Goal: Task Accomplishment & Management: Complete application form

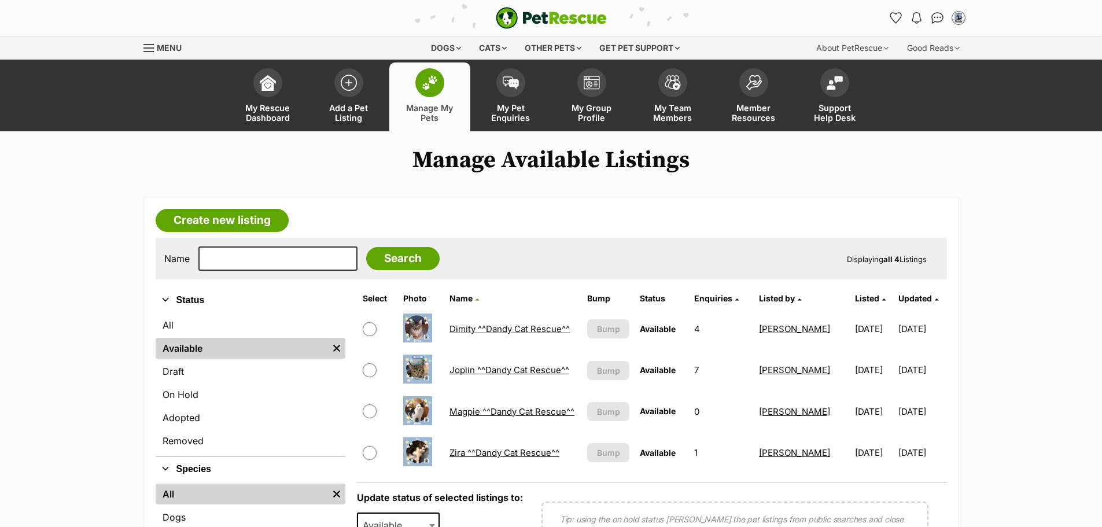
click at [533, 371] on link "Joplin ^^Dandy Cat Rescue^^" at bounding box center [509, 369] width 120 height 11
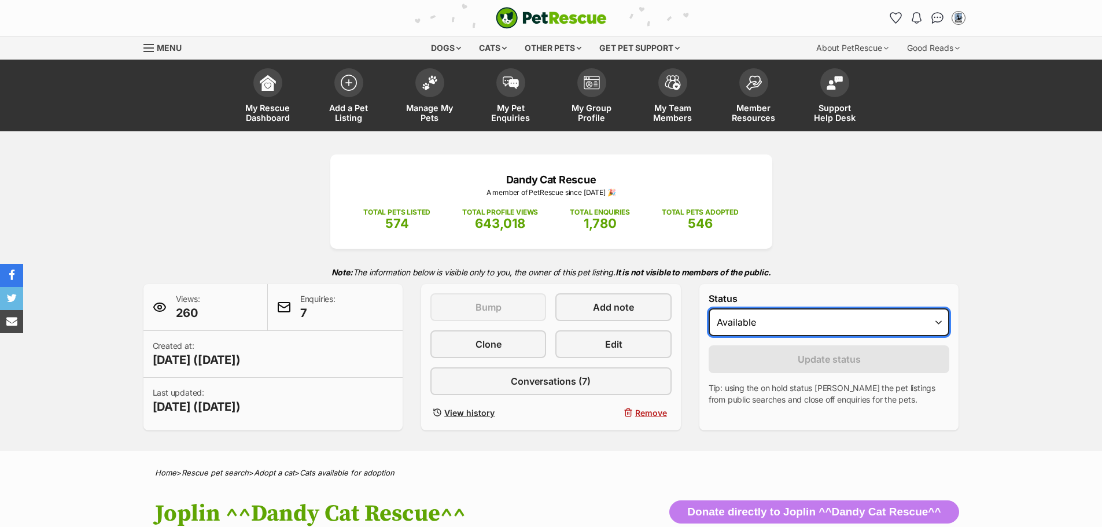
click at [936, 322] on select "Draft - not available as listing has enquires Available On hold Adopted" at bounding box center [829, 322] width 241 height 28
select select "on_hold"
click at [709, 308] on select "Draft - not available as listing has enquires Available On hold Adopted" at bounding box center [829, 322] width 241 height 28
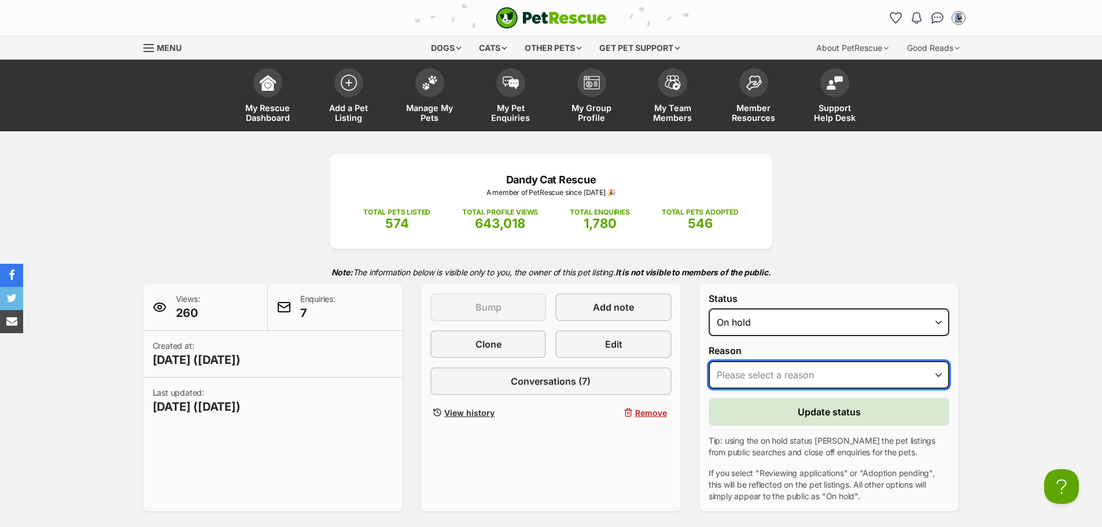
drag, startPoint x: 940, startPoint y: 373, endPoint x: 939, endPoint y: 388, distance: 15.1
click at [940, 373] on select "Please select a reason Medical reasons Reviewing applications Adoption pending …" at bounding box center [829, 375] width 241 height 28
select select "reviewing_applications"
click at [709, 361] on select "Please select a reason Medical reasons Reviewing applications Adoption pending …" at bounding box center [829, 375] width 241 height 28
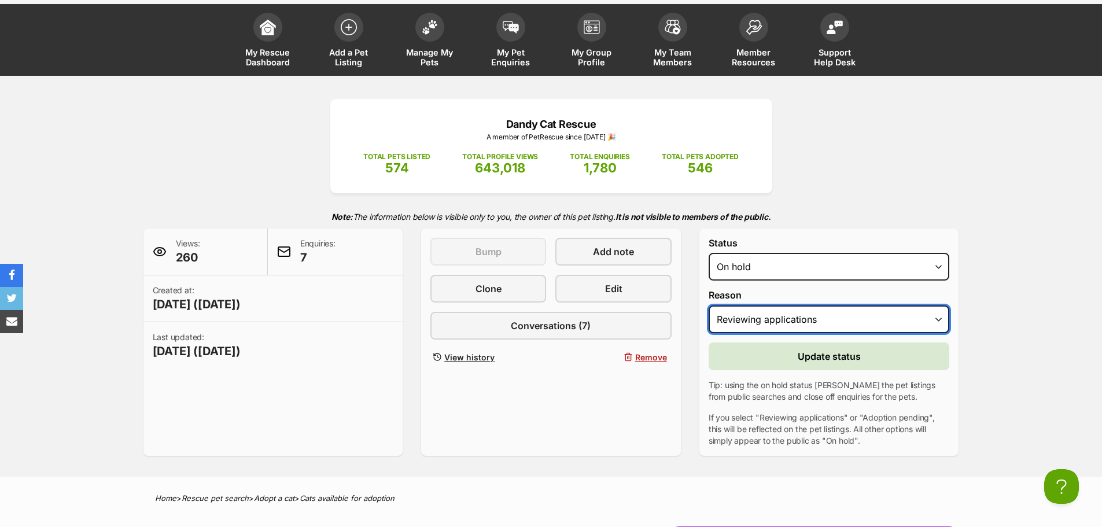
scroll to position [174, 0]
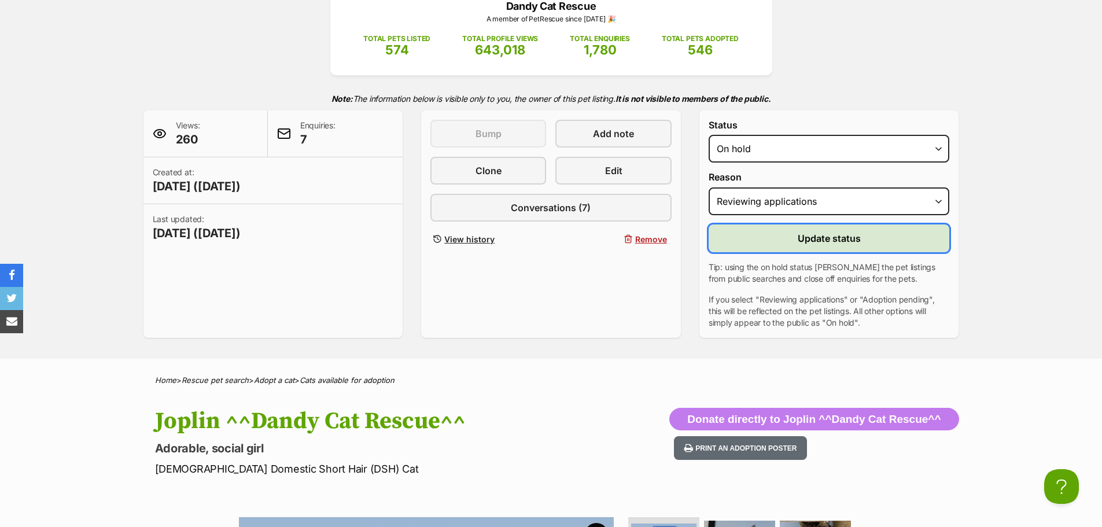
click at [828, 242] on span "Update status" at bounding box center [829, 238] width 63 height 14
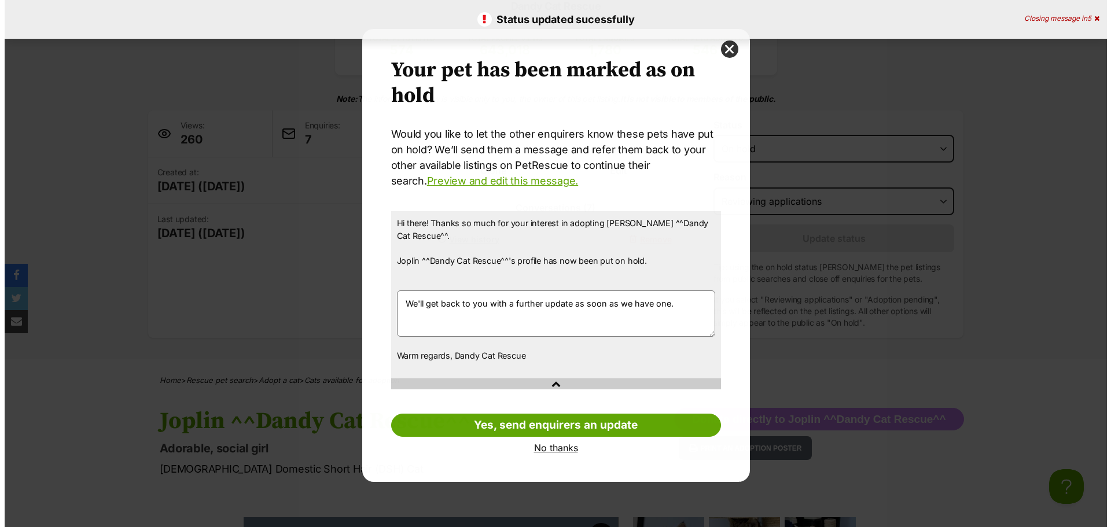
scroll to position [0, 0]
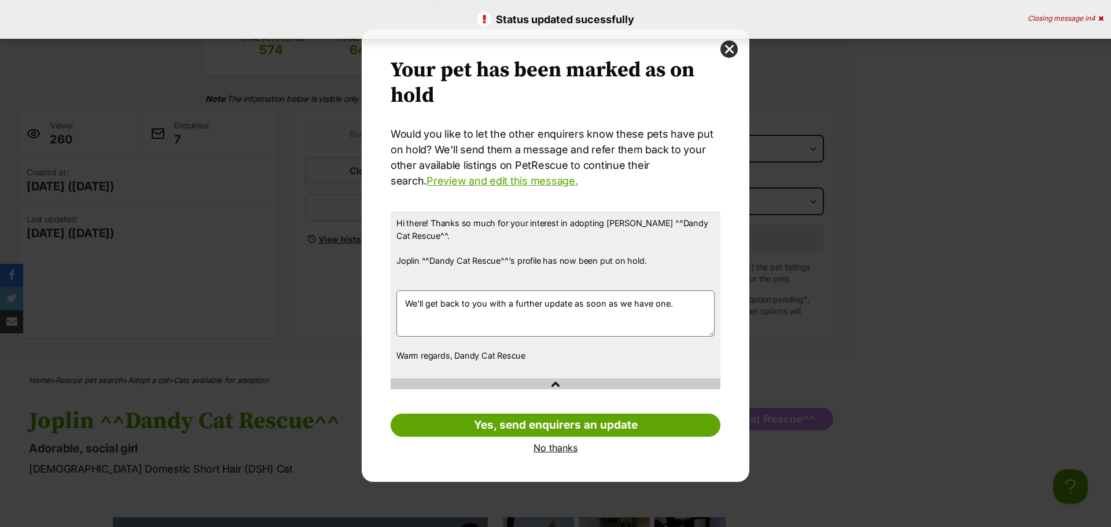
click at [565, 449] on link "No thanks" at bounding box center [555, 448] width 330 height 10
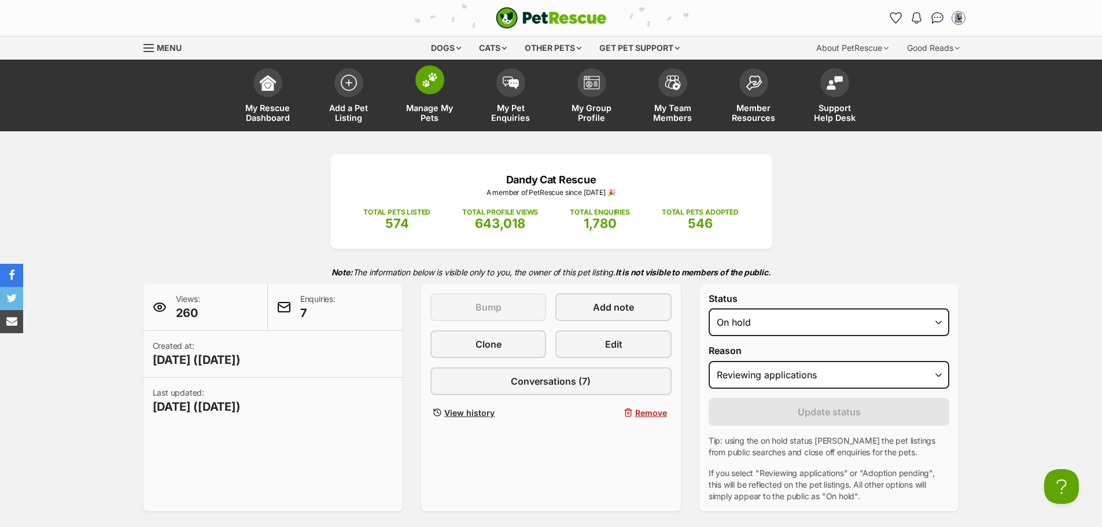
drag, startPoint x: 425, startPoint y: 82, endPoint x: 431, endPoint y: 81, distance: 6.4
click at [424, 82] on img at bounding box center [430, 79] width 16 height 15
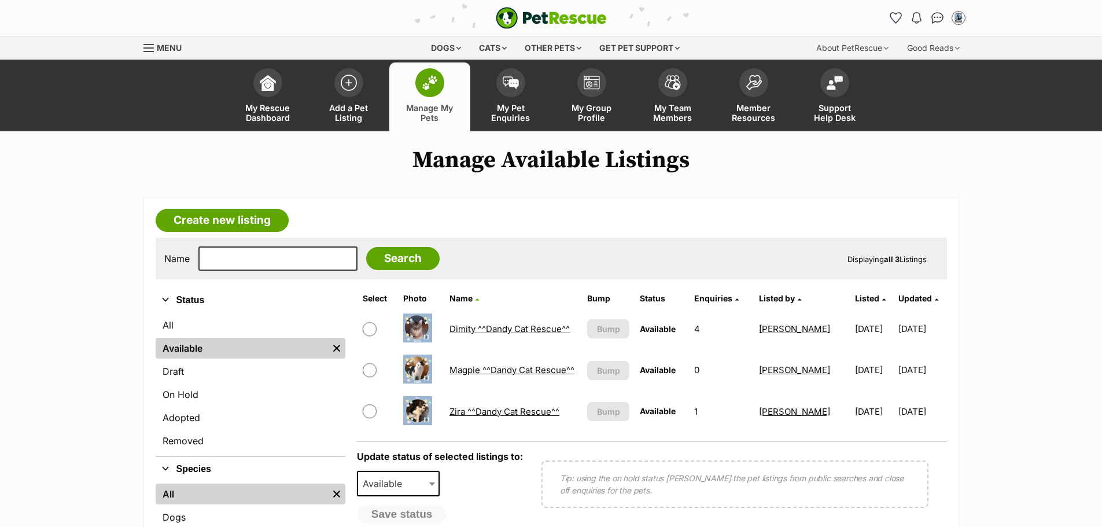
click at [496, 368] on link "Magpie ^^Dandy Cat Rescue^^" at bounding box center [511, 369] width 125 height 11
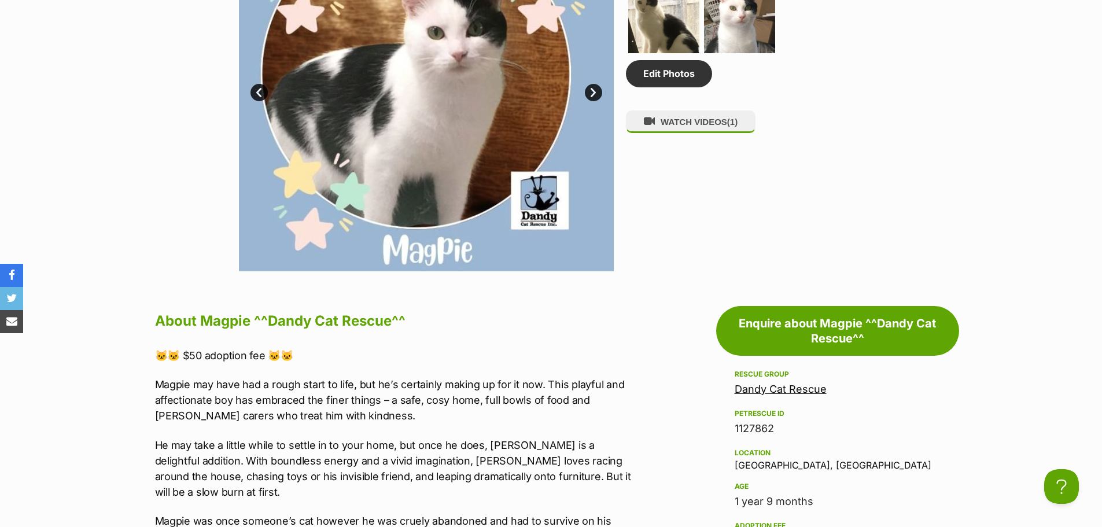
scroll to position [868, 0]
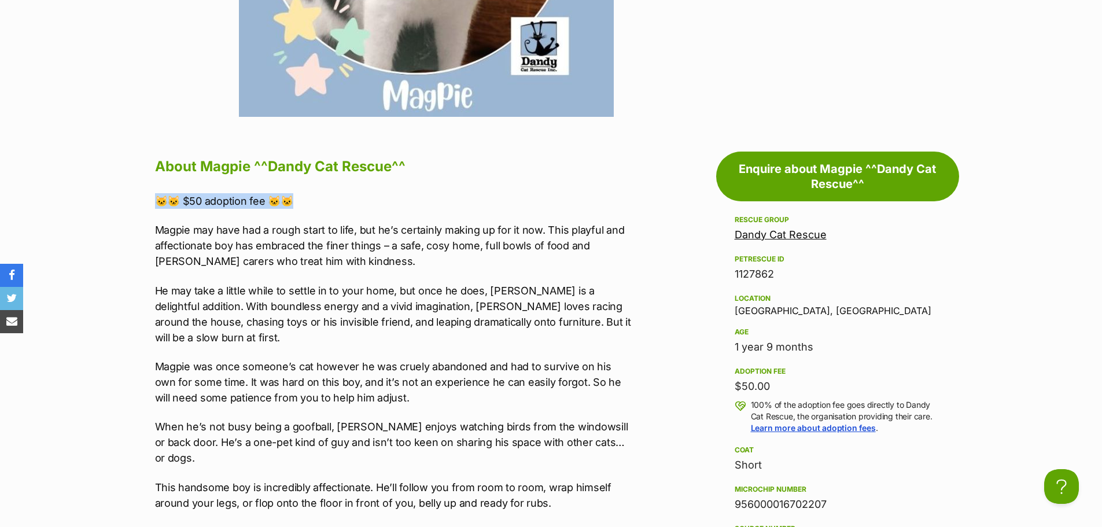
drag, startPoint x: 156, startPoint y: 204, endPoint x: 366, endPoint y: 204, distance: 210.0
click at [366, 204] on p "🐱🐱 $50 adoption fee 🐱🐱" at bounding box center [394, 201] width 478 height 16
copy p "🐱🐱 $50 adoption fee 🐱🐱"
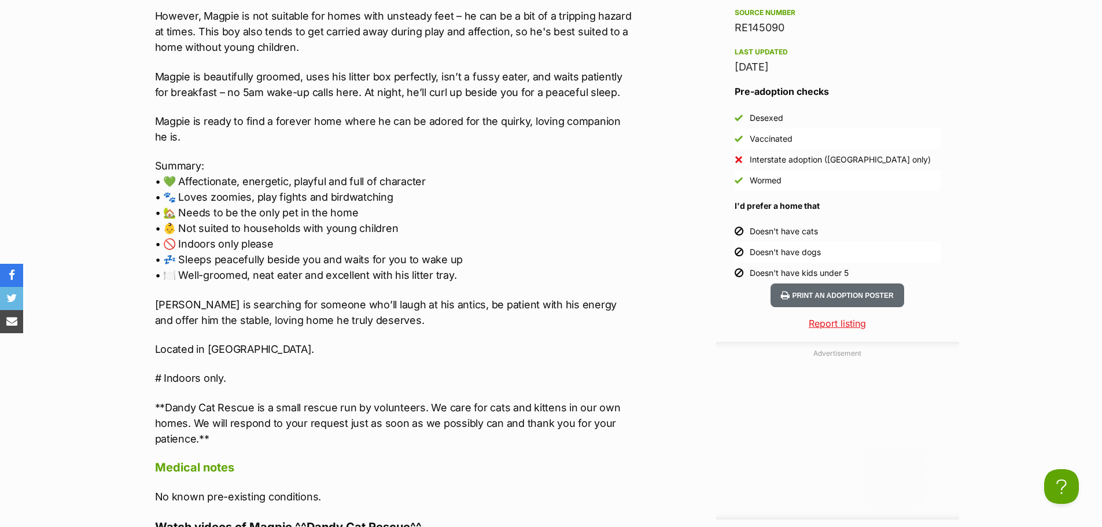
scroll to position [1388, 0]
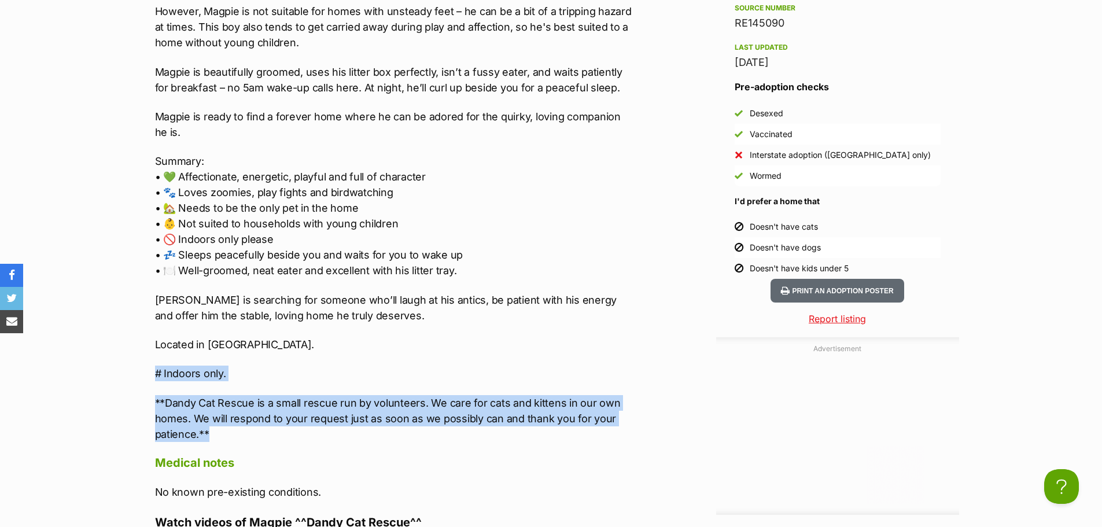
drag, startPoint x: 154, startPoint y: 336, endPoint x: 276, endPoint y: 410, distance: 142.5
click at [276, 410] on div "About Magpie ^^Dandy Cat Rescue^^ 🐱🐱 $50 adoption fee 🐱🐱 Magpie may have had a …" at bounding box center [387, 302] width 489 height 1339
copy div "# Indoors only. **Dandy Cat Rescue is a small rescue run by volunteers. We care…"
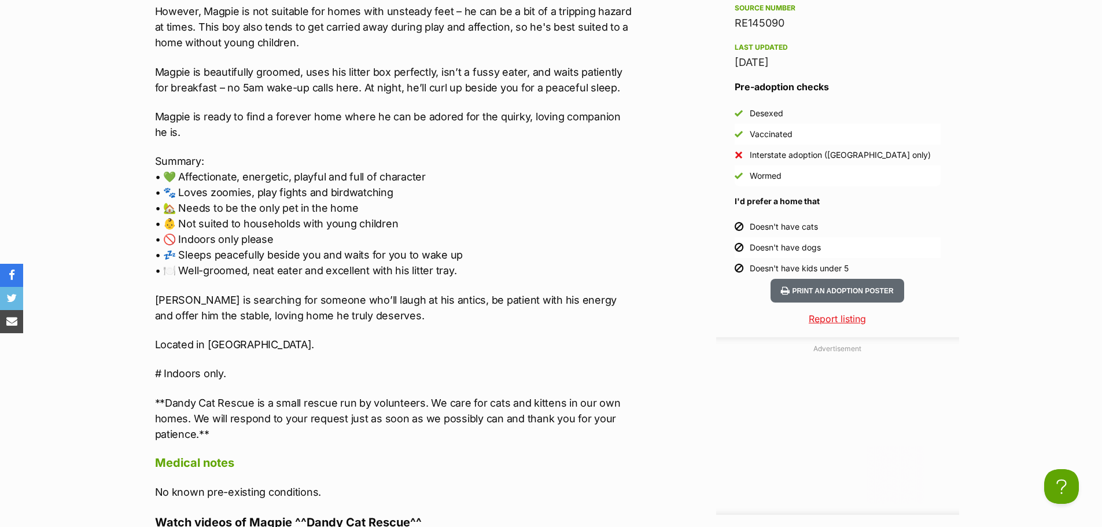
click at [588, 176] on p "Summary: • 💚 Affectionate, energetic, playful and full of character • 🐾 Loves z…" at bounding box center [394, 215] width 478 height 125
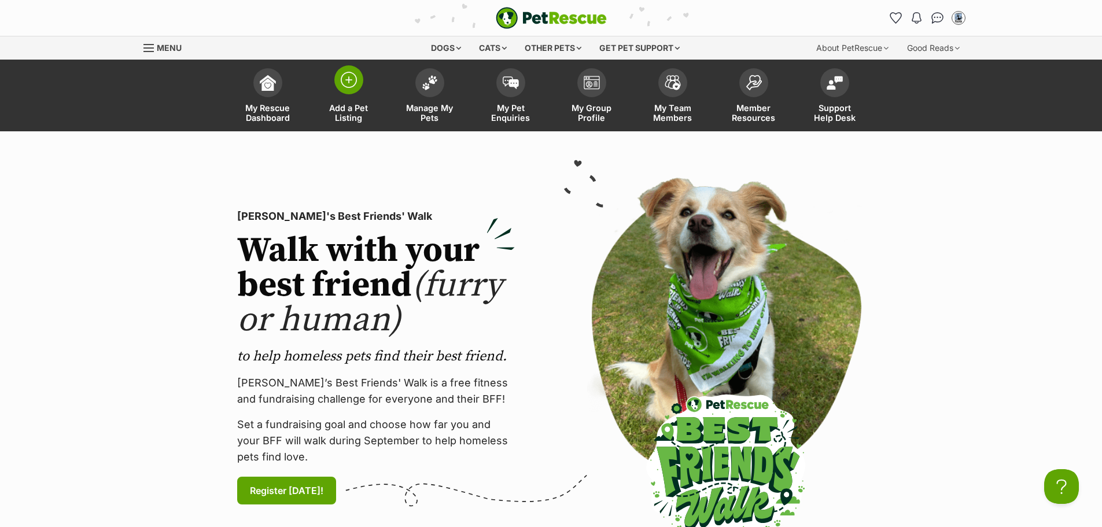
click at [345, 85] on img at bounding box center [349, 80] width 16 height 16
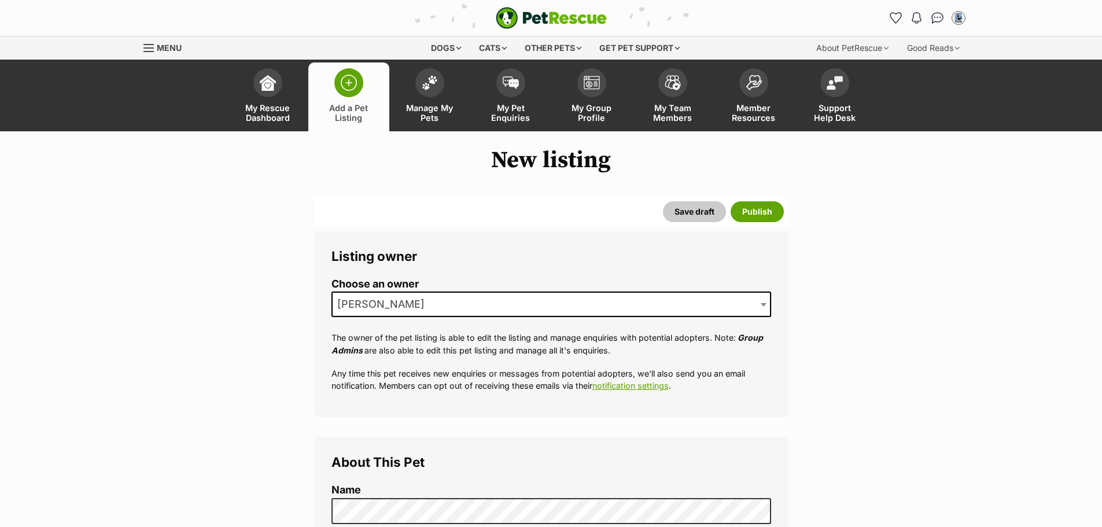
scroll to position [289, 0]
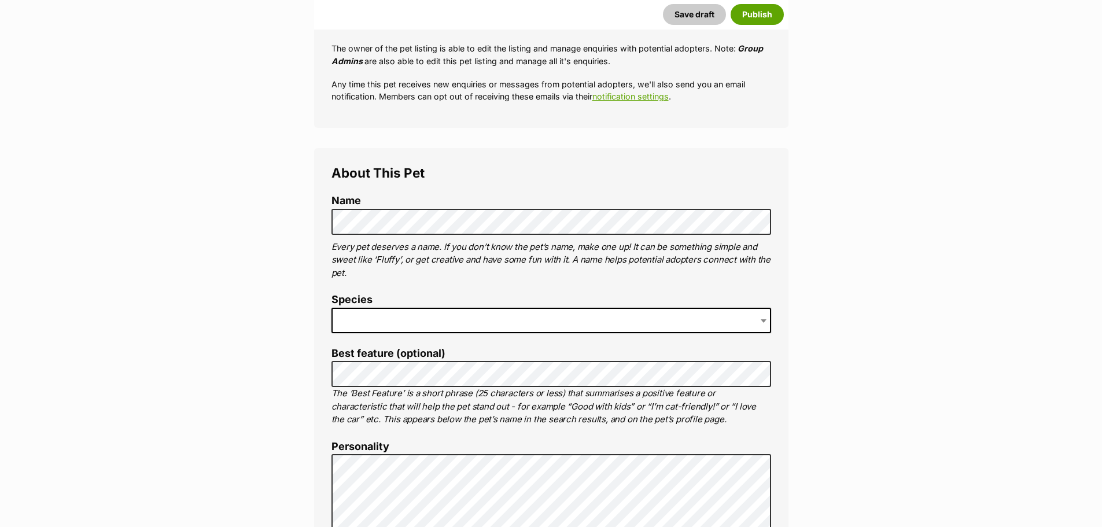
click at [378, 316] on span at bounding box center [551, 320] width 440 height 25
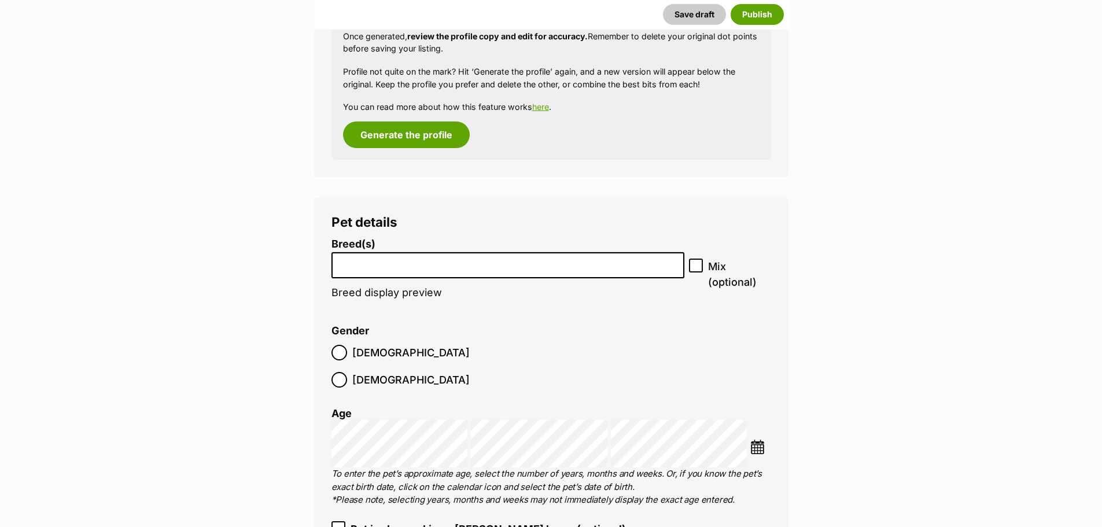
scroll to position [1620, 0]
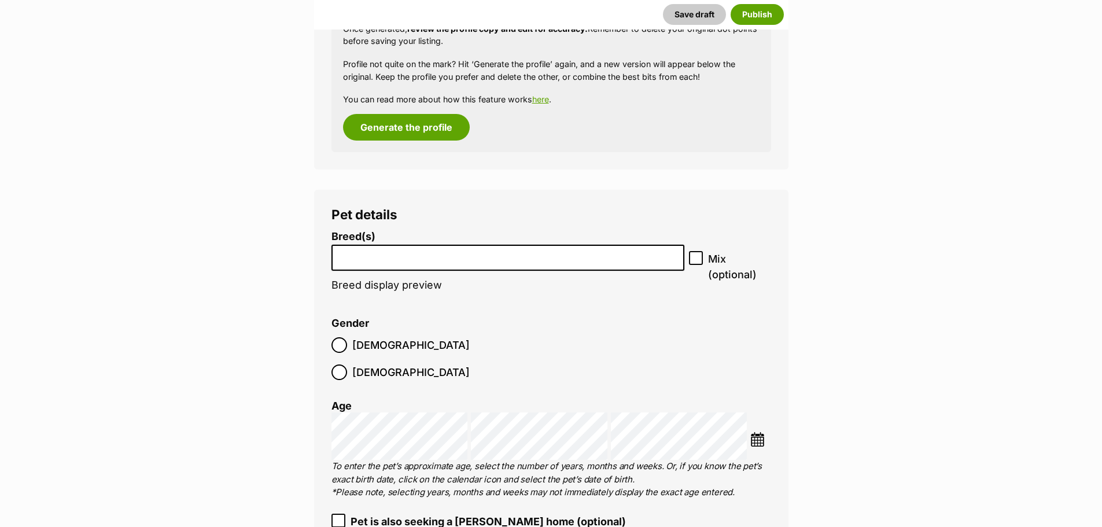
click at [396, 253] on input "search" at bounding box center [507, 255] width 345 height 12
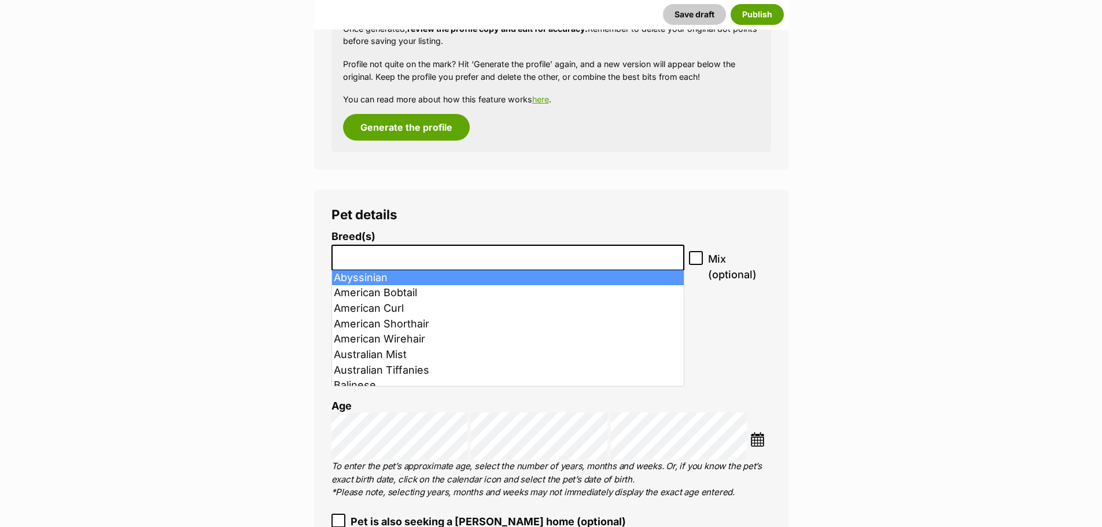
click at [695, 255] on icon at bounding box center [696, 258] width 8 height 8
click at [695, 255] on input "Mix (optional)" at bounding box center [696, 258] width 14 height 14
checkbox input "true"
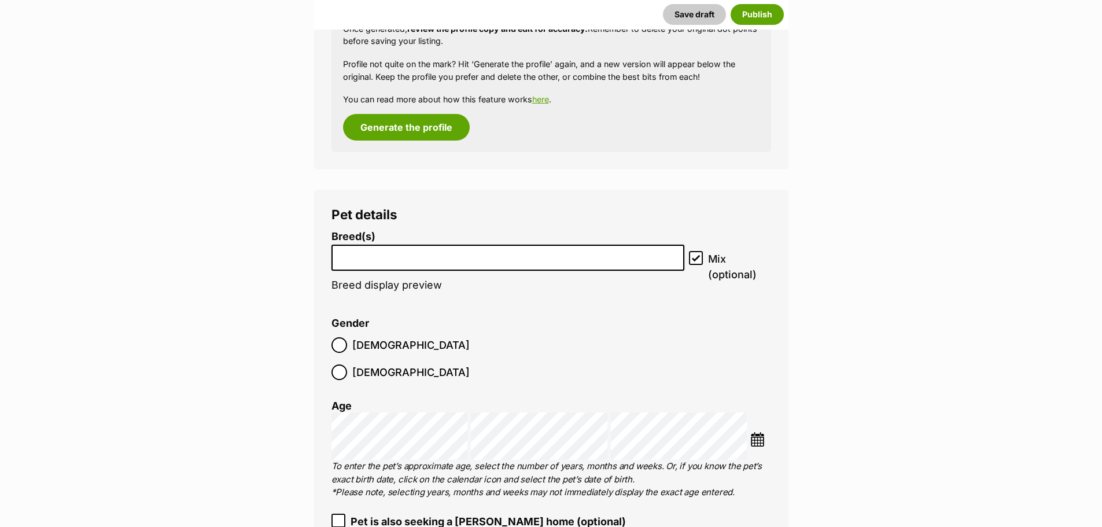
click at [547, 262] on li at bounding box center [507, 258] width 345 height 24
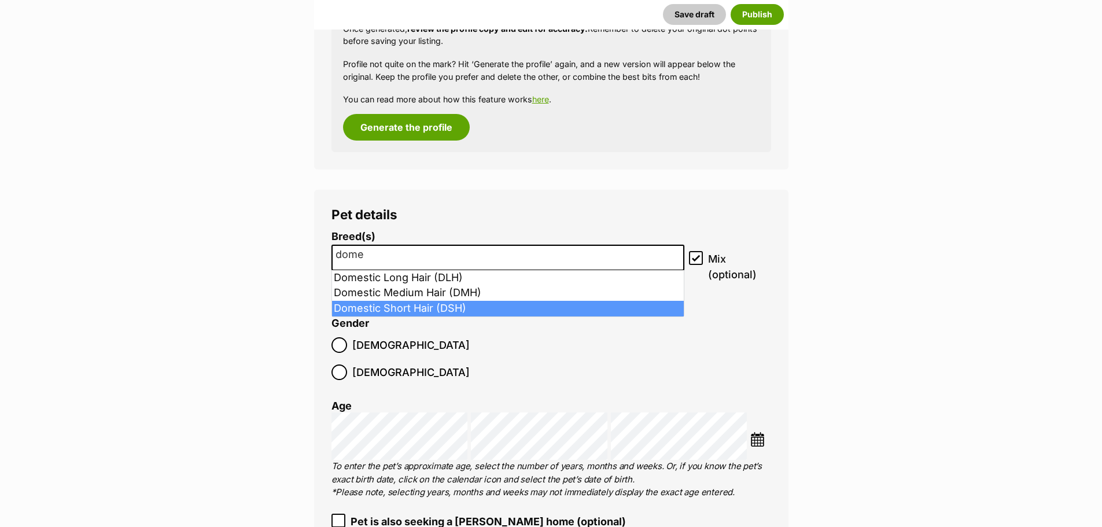
type input "dome"
select select "252102"
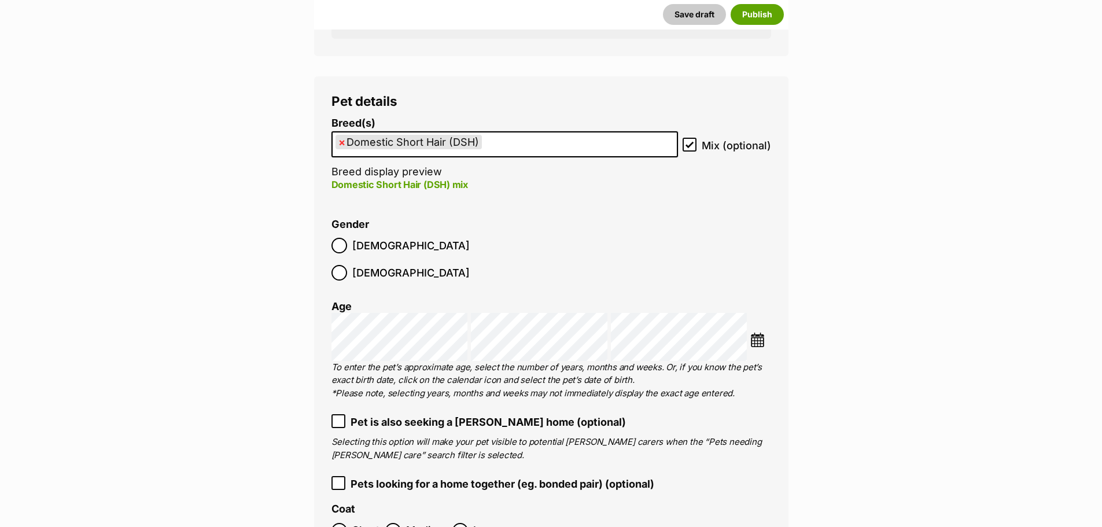
scroll to position [1735, 0]
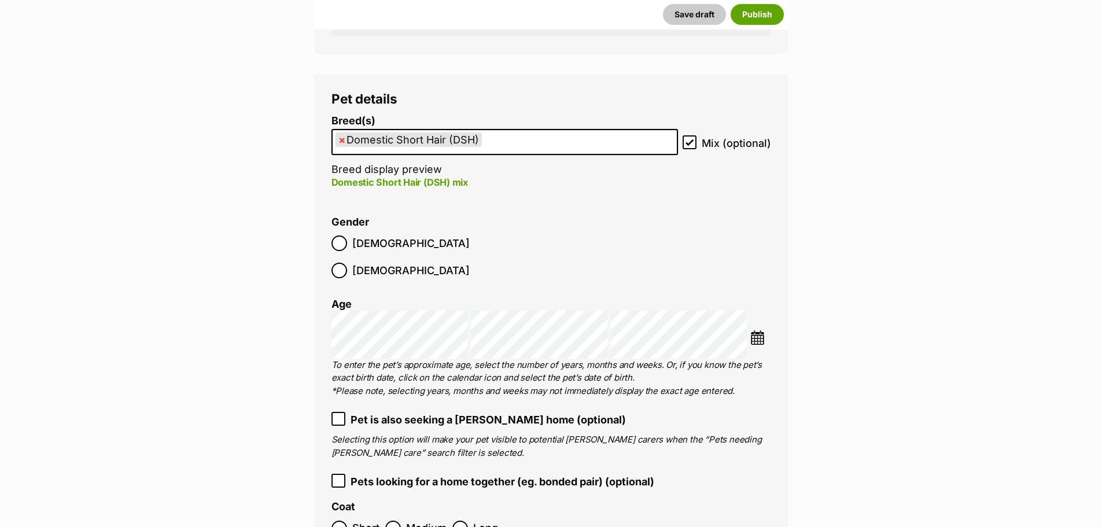
click at [757, 330] on img at bounding box center [757, 337] width 14 height 14
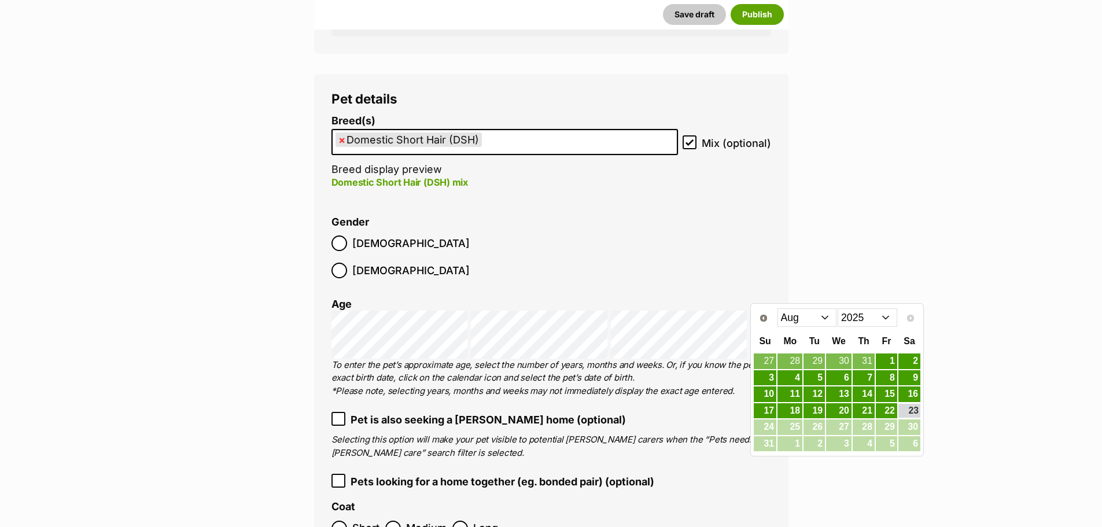
click at [884, 320] on select "2015 2016 2017 2018 2019 2020 2021 2022 2023 2024 2025" at bounding box center [868, 317] width 60 height 19
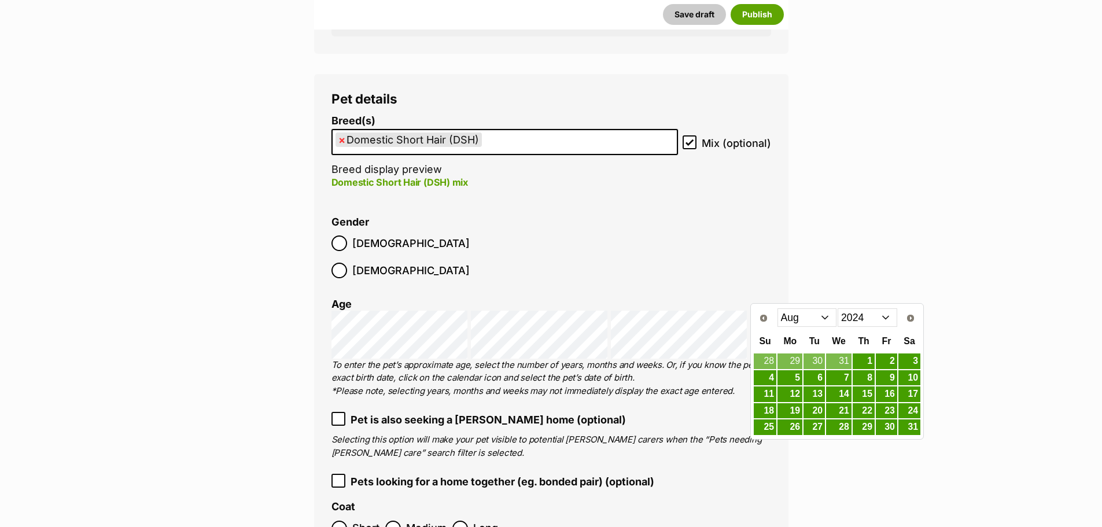
click at [825, 318] on select "Jan Feb Mar Apr May Jun Jul Aug Sep Oct Nov Dec" at bounding box center [807, 317] width 60 height 19
click at [871, 360] on link "1" at bounding box center [864, 361] width 22 height 14
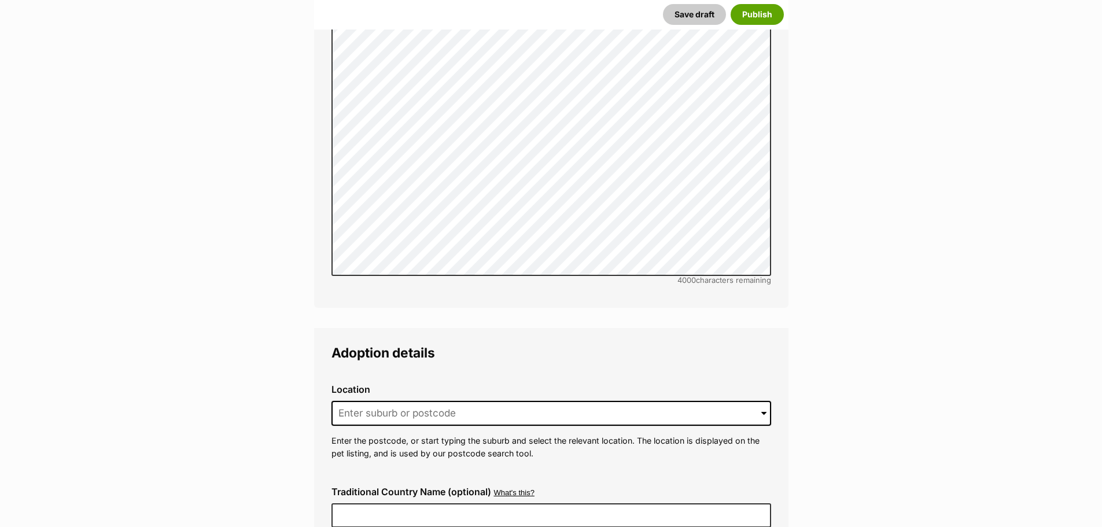
scroll to position [2892, 0]
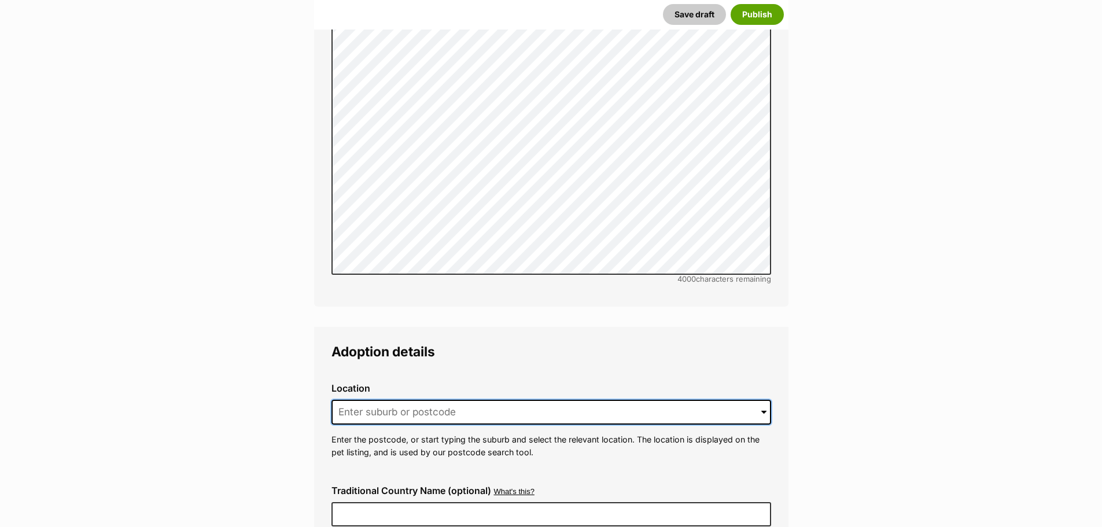
click at [374, 400] on input at bounding box center [551, 412] width 440 height 25
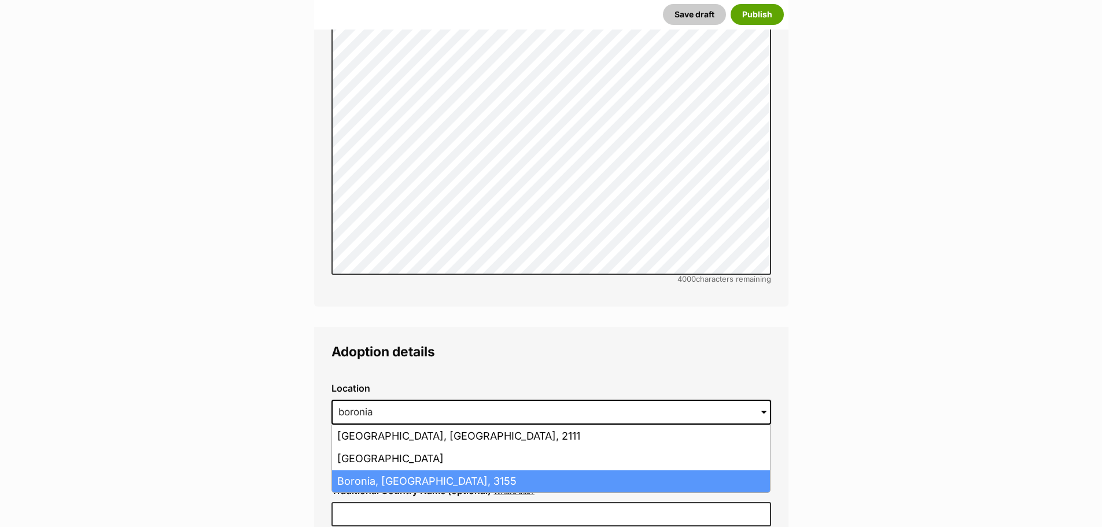
click at [403, 470] on li "Boronia, Victoria, 3155" at bounding box center [551, 481] width 438 height 23
type input "Boronia, Victoria, 3155"
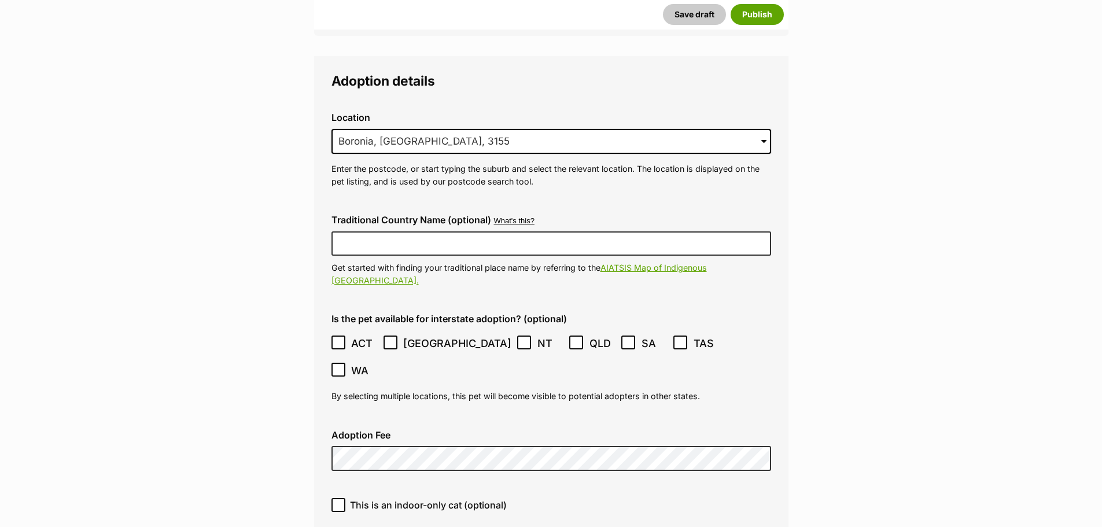
scroll to position [3181, 0]
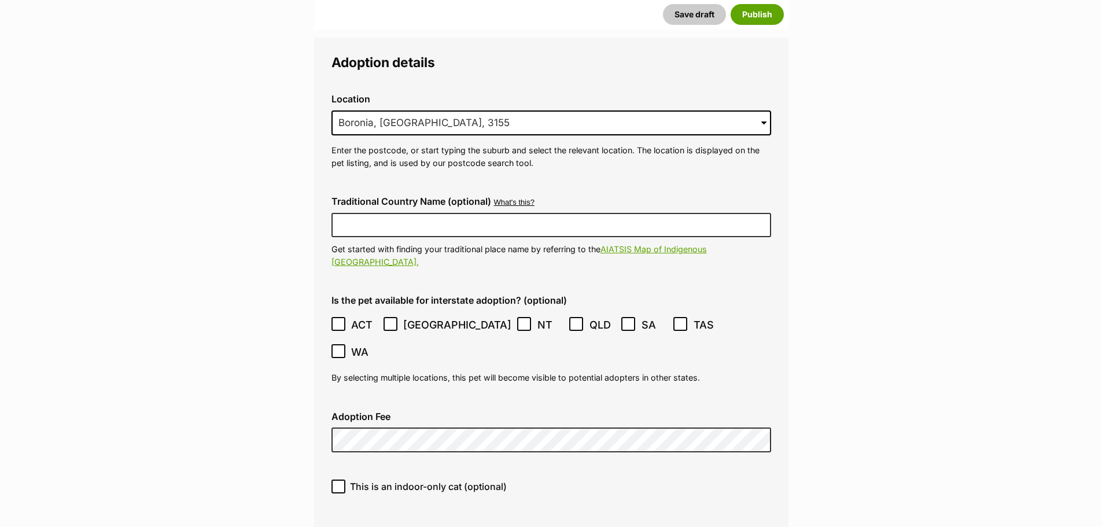
click at [338, 482] on icon at bounding box center [338, 486] width 8 height 8
click at [338, 480] on input "This is an indoor-only cat (optional)" at bounding box center [338, 487] width 14 height 14
checkbox input "true"
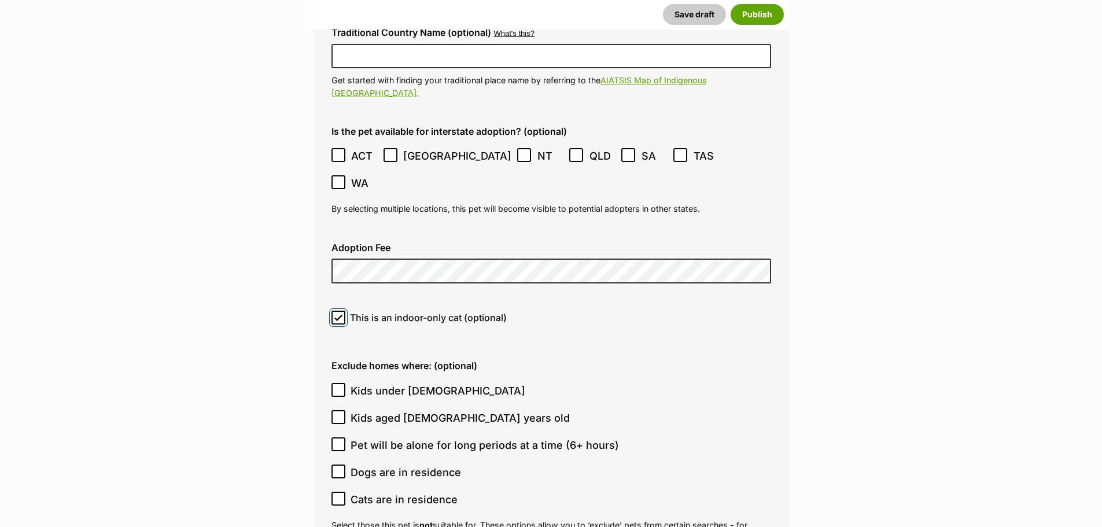
scroll to position [3355, 0]
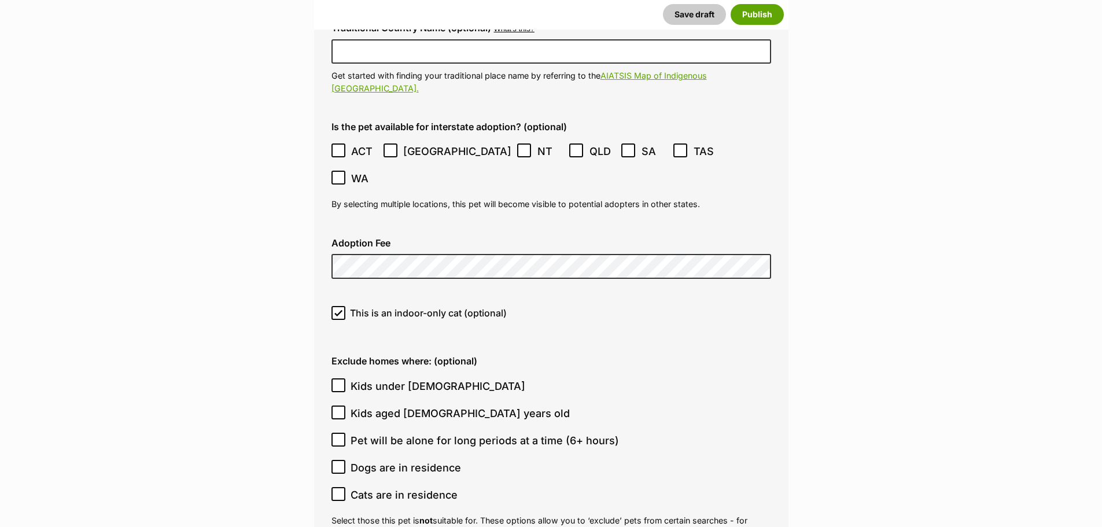
click at [338, 463] on icon at bounding box center [338, 467] width 8 height 8
click at [338, 460] on input "Dogs are in residence" at bounding box center [338, 467] width 14 height 14
checkbox input "true"
click at [335, 490] on icon at bounding box center [338, 494] width 8 height 8
click at [335, 487] on input "Cats are in residence" at bounding box center [338, 494] width 14 height 14
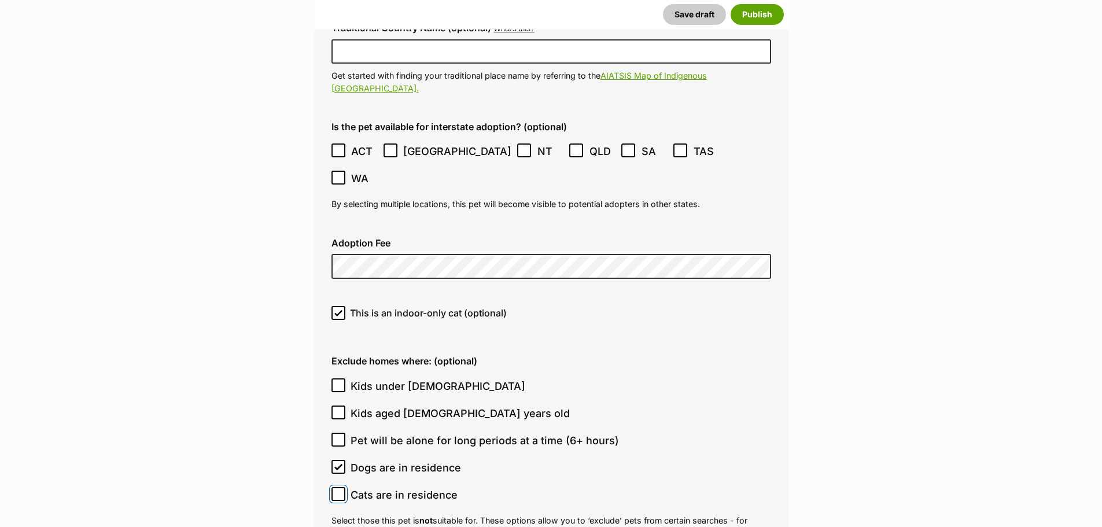
checkbox input "true"
click at [338, 381] on icon at bounding box center [338, 385] width 8 height 8
click at [338, 378] on input "Kids under 5 years old" at bounding box center [338, 385] width 14 height 14
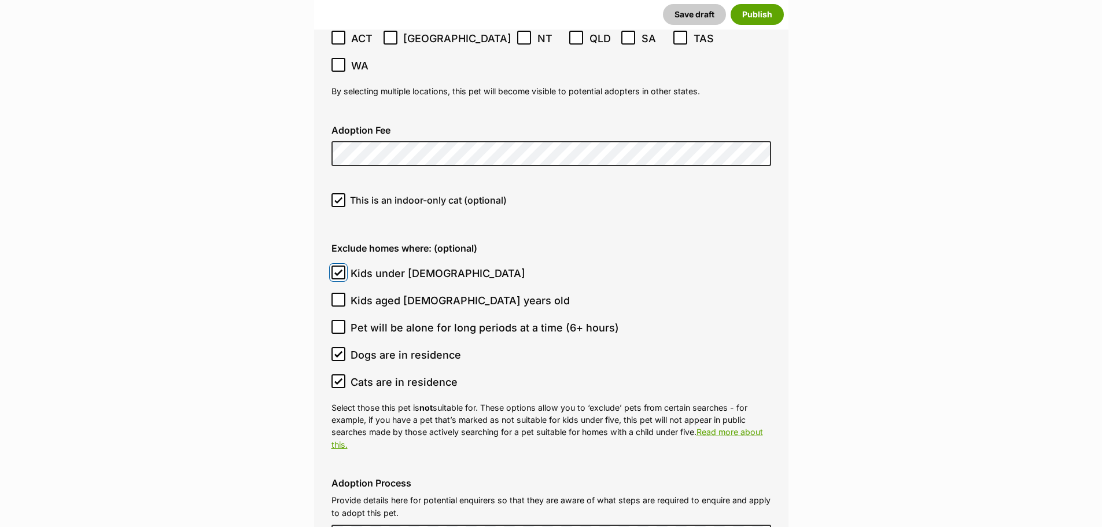
scroll to position [3471, 0]
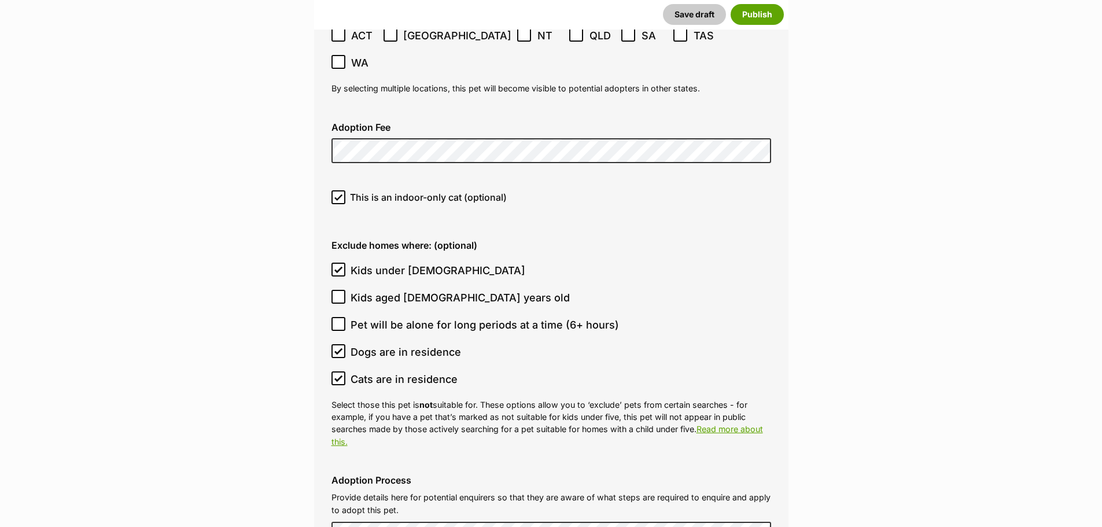
click at [336, 267] on icon at bounding box center [338, 269] width 7 height 5
click at [336, 263] on input "Kids under 5 years old" at bounding box center [338, 270] width 14 height 14
checkbox input "false"
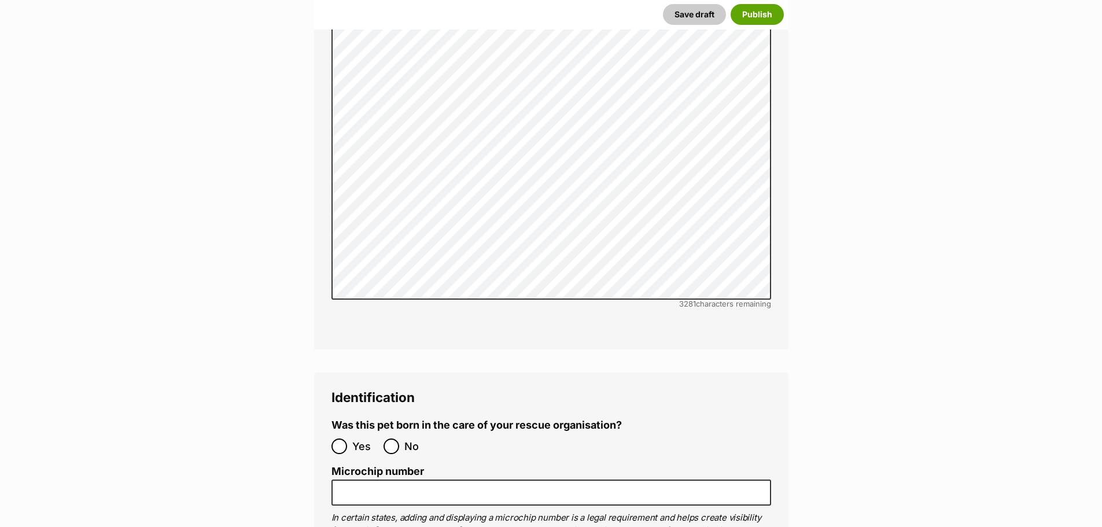
scroll to position [4049, 0]
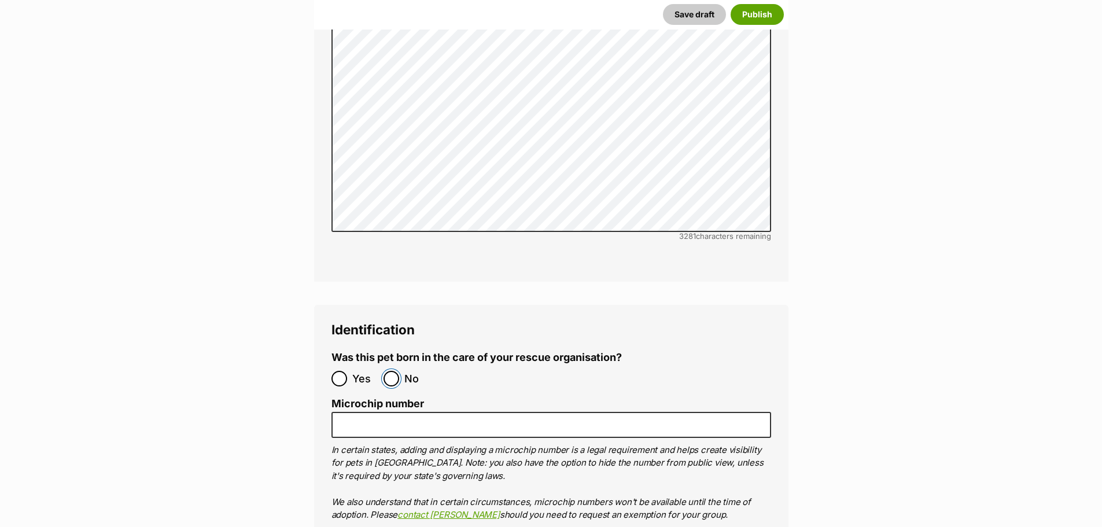
click at [388, 371] on input "No" at bounding box center [392, 379] width 16 height 16
radio input "true"
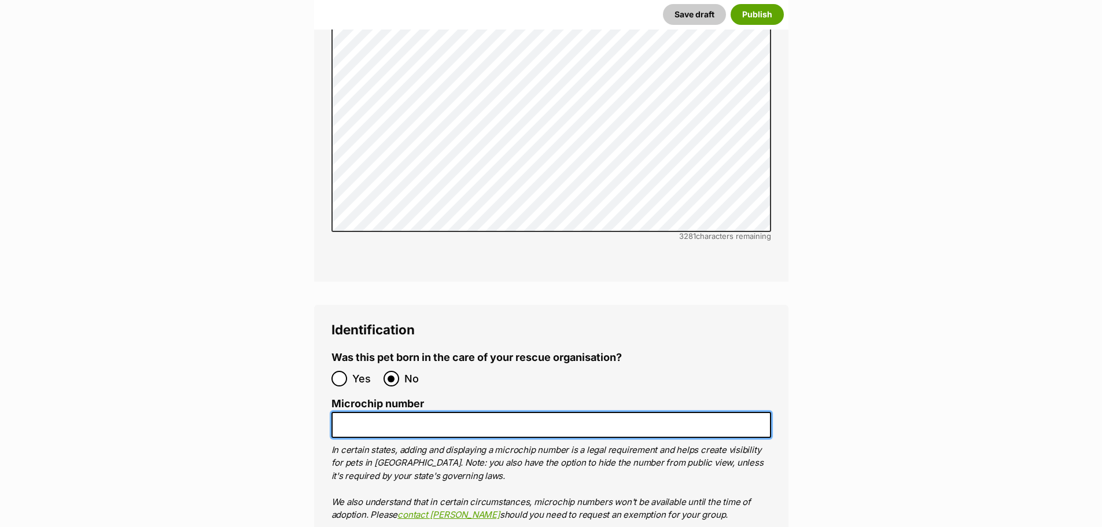
click at [396, 412] on input "Microchip number" at bounding box center [551, 425] width 440 height 26
paste input "956000018872631"
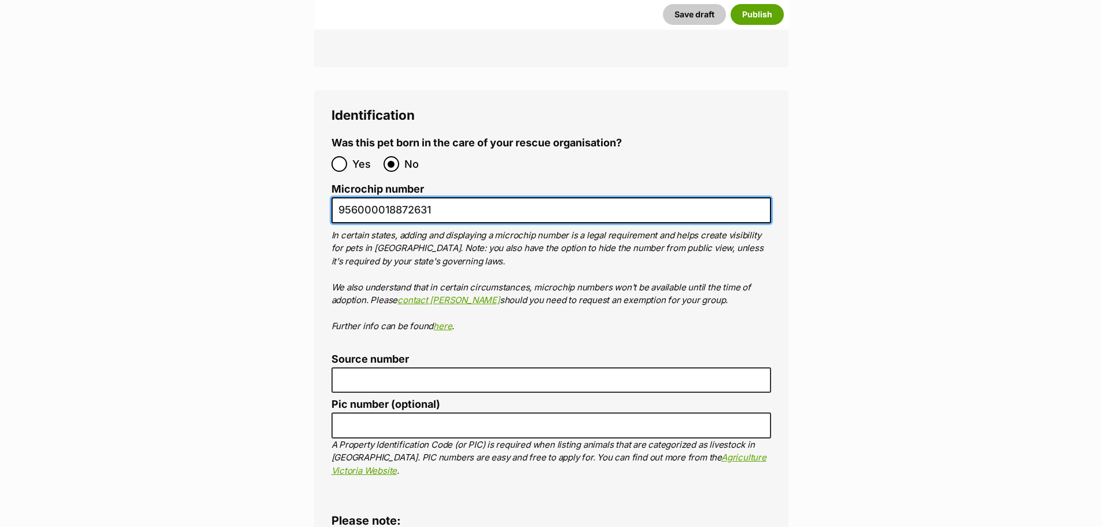
scroll to position [4396, 0]
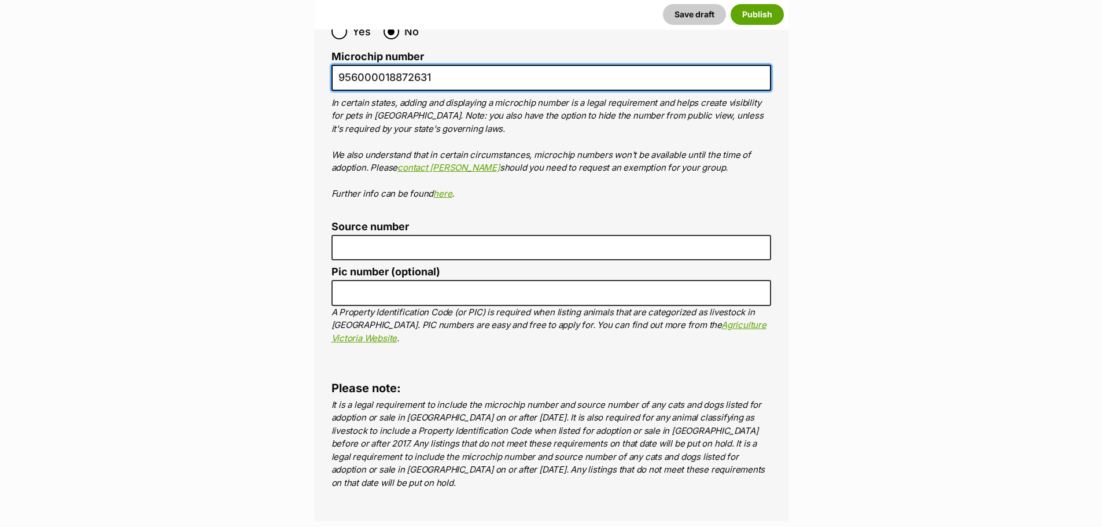
type input "956000018872631"
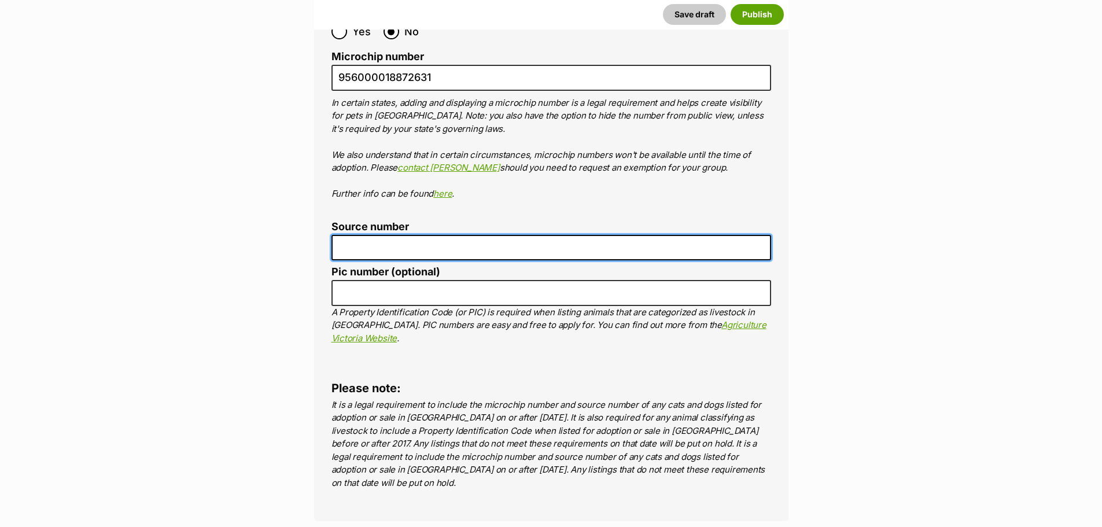
click at [387, 235] on input "Source number" at bounding box center [551, 248] width 440 height 26
type input "RE145090"
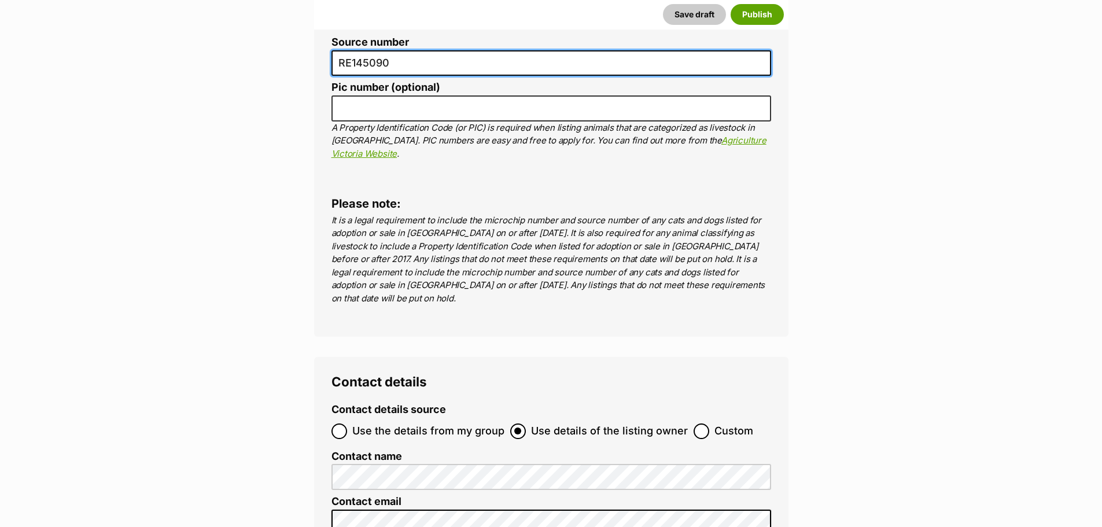
scroll to position [4627, 0]
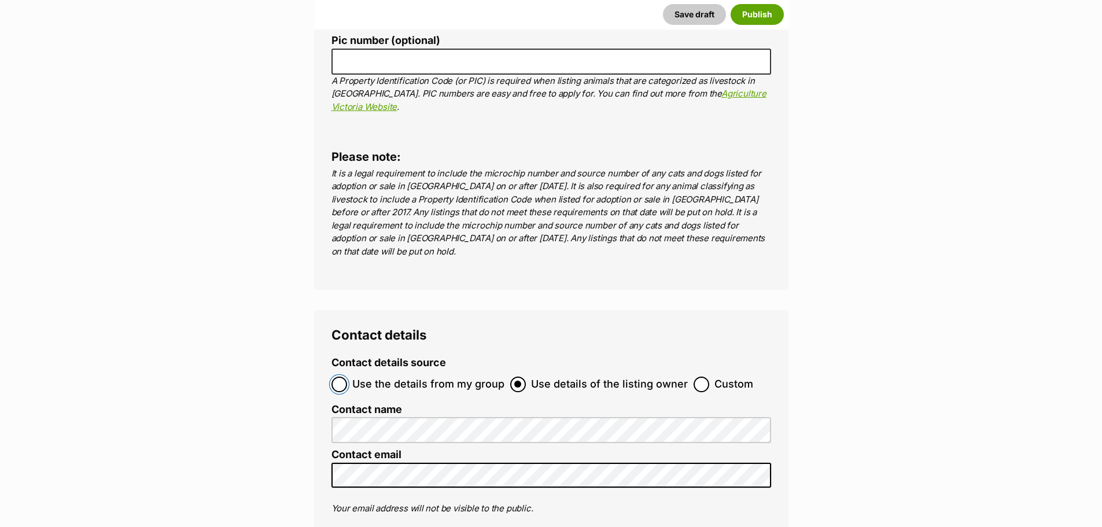
click at [340, 377] on input "Use the details from my group" at bounding box center [339, 385] width 16 height 16
radio input "true"
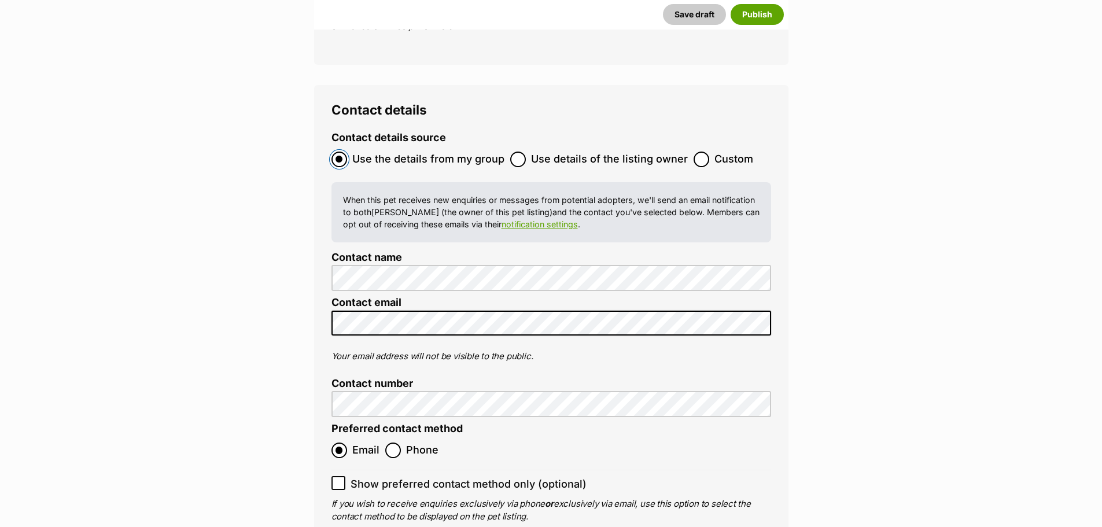
scroll to position [4859, 0]
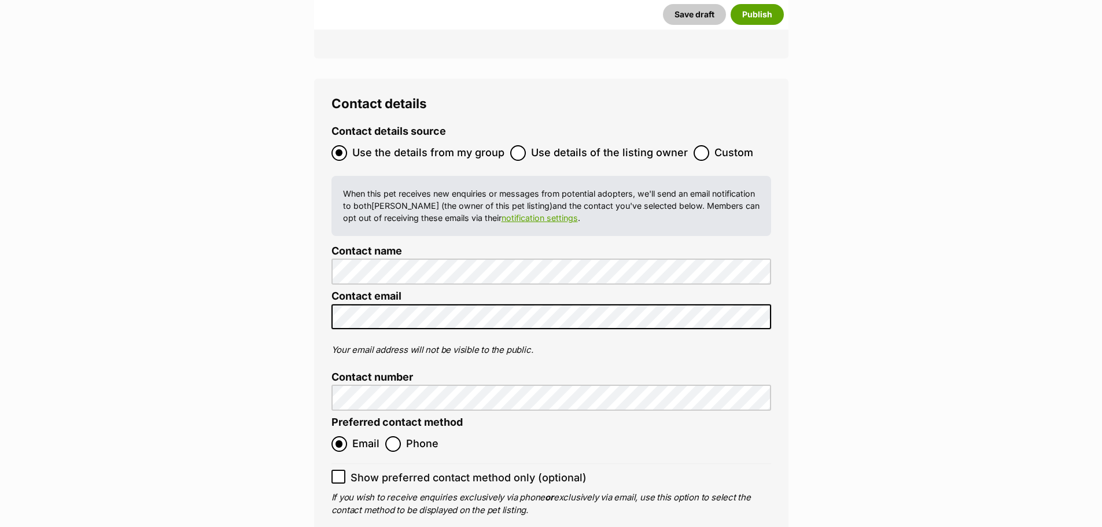
click at [340, 473] on icon at bounding box center [338, 477] width 8 height 8
click at [340, 470] on input "Show preferred contact method only (optional)" at bounding box center [338, 477] width 14 height 14
checkbox input "true"
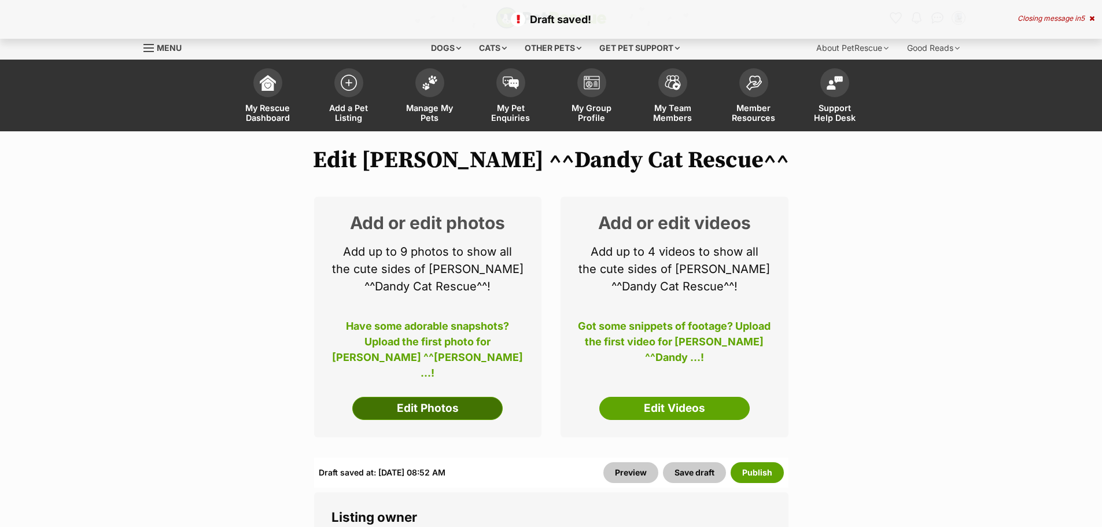
click at [475, 409] on link "Edit Photos" at bounding box center [427, 408] width 150 height 23
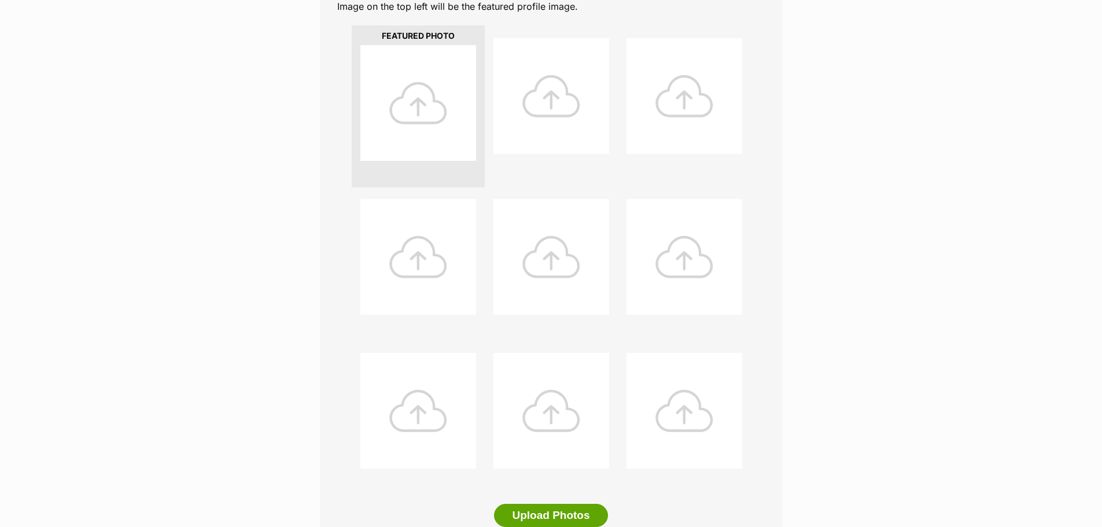
scroll to position [405, 0]
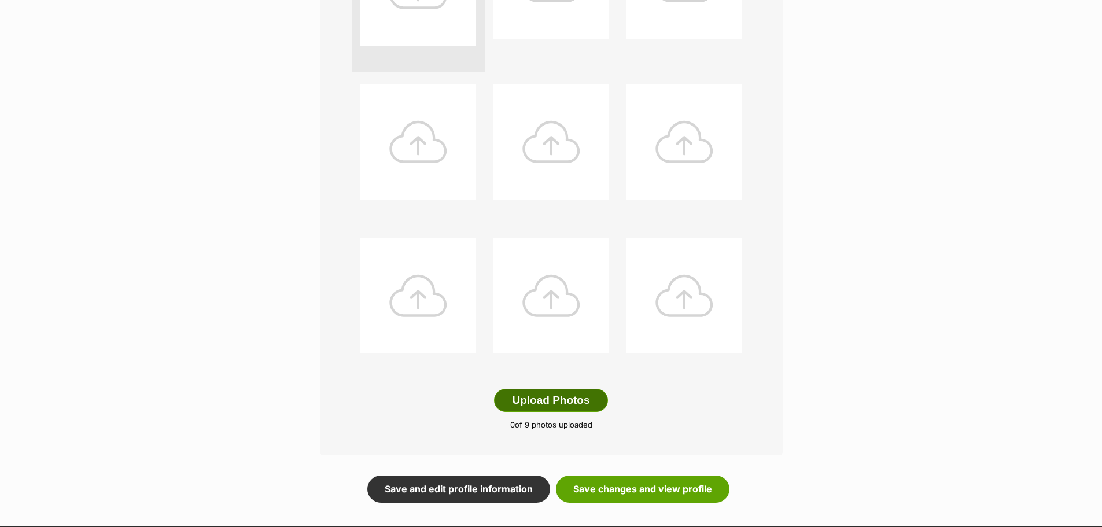
click at [558, 389] on button "Upload Photos" at bounding box center [550, 400] width 113 height 23
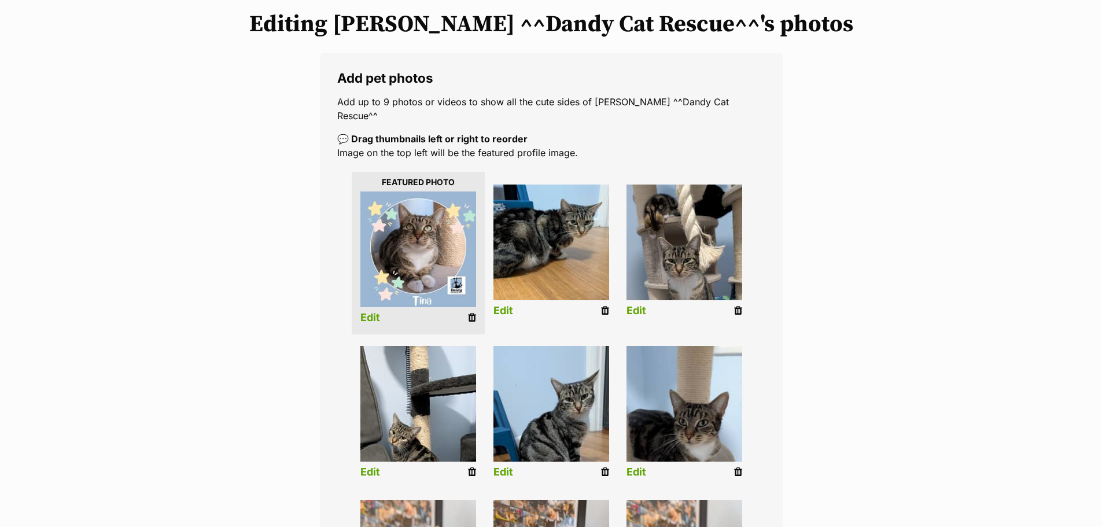
scroll to position [116, 0]
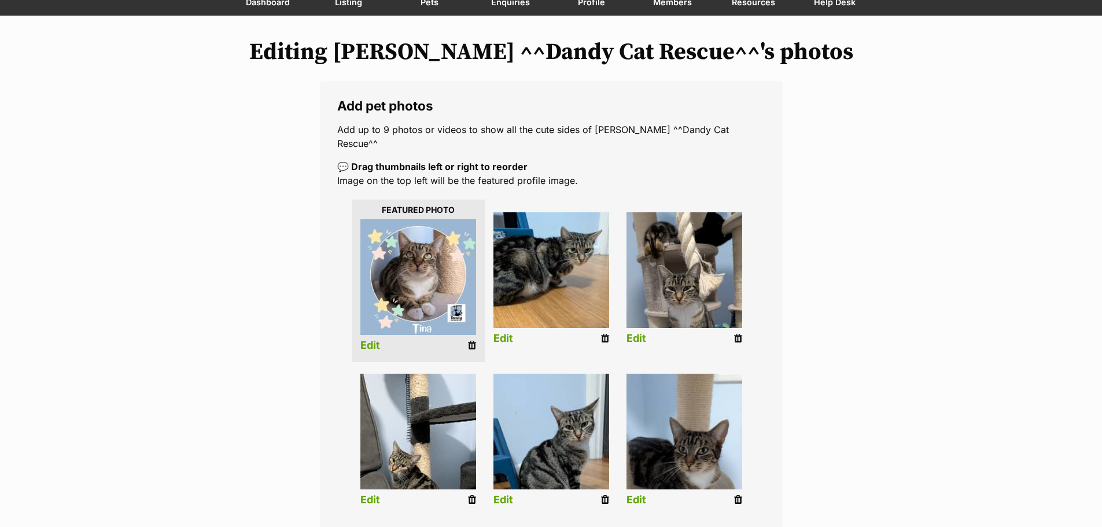
click at [368, 340] on link "Edit" at bounding box center [370, 346] width 20 height 12
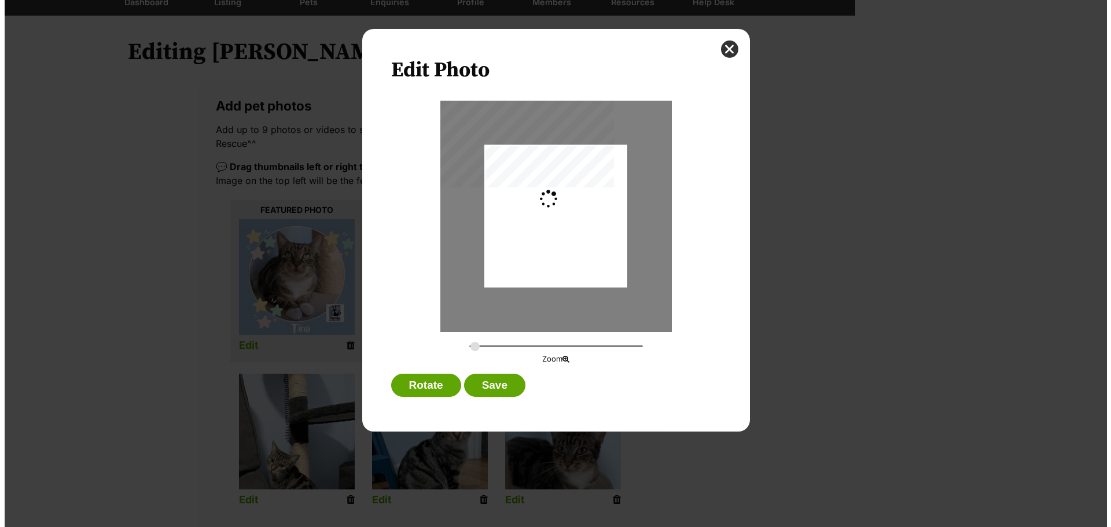
scroll to position [0, 0]
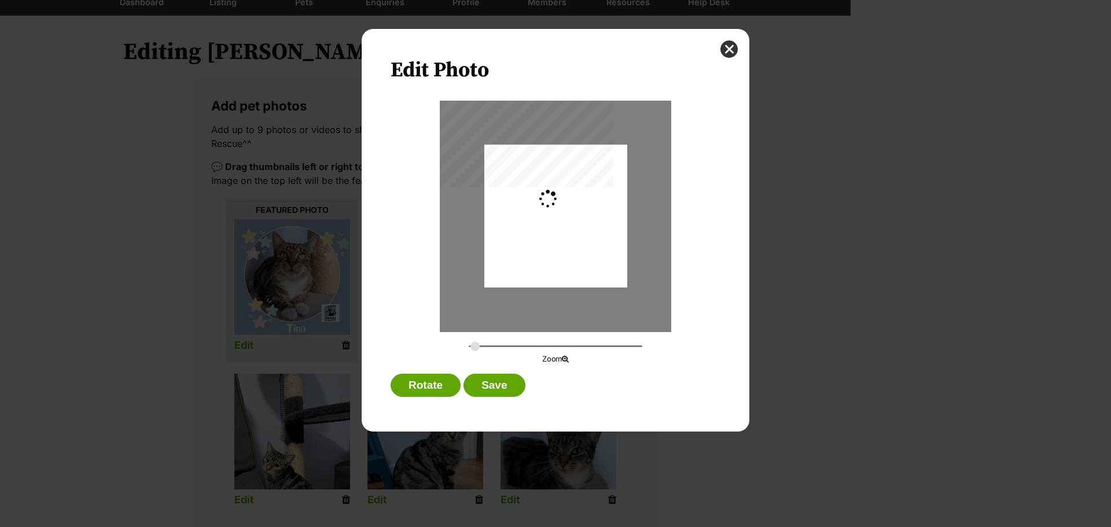
type input "0.3276"
click at [584, 283] on div "Dialog Window - Close (Press escape to close)" at bounding box center [552, 216] width 171 height 143
click at [499, 389] on button "Save" at bounding box center [493, 385] width 61 height 23
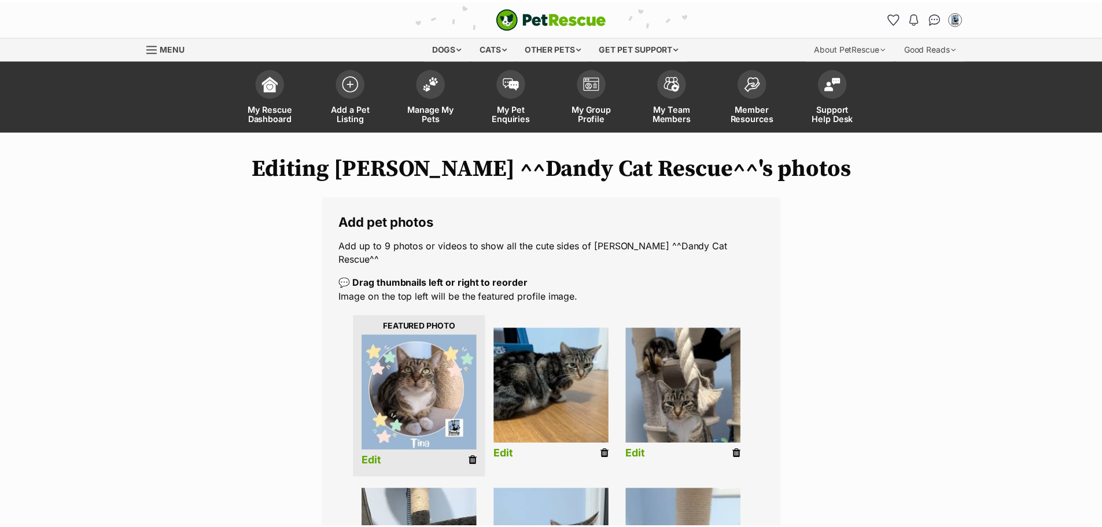
scroll to position [116, 0]
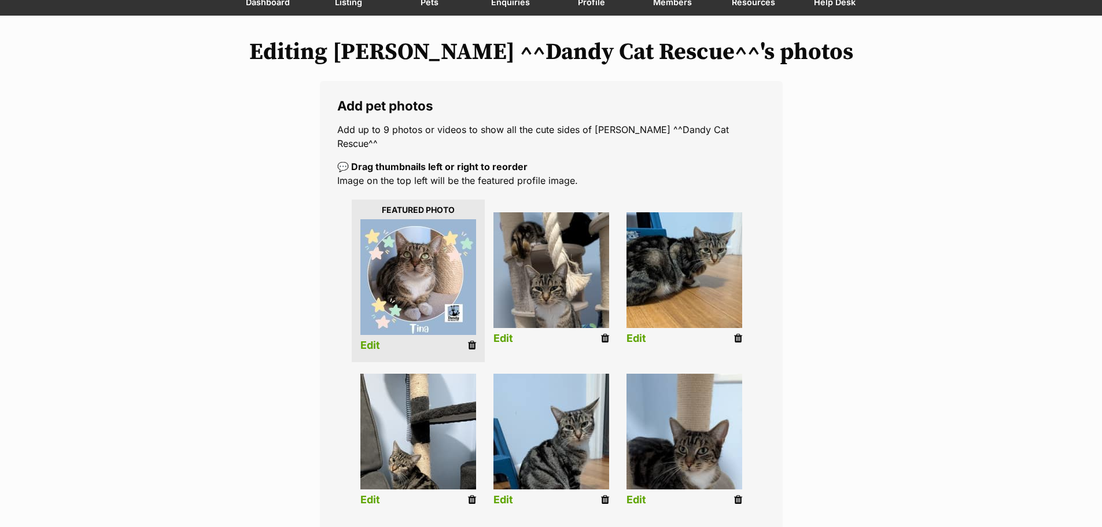
click at [507, 333] on link "Edit" at bounding box center [503, 339] width 20 height 12
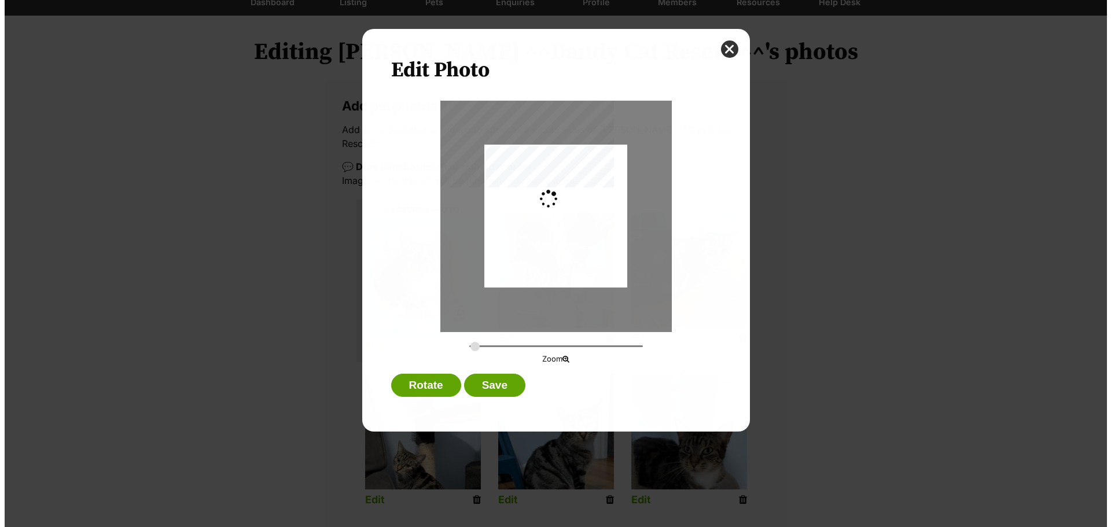
scroll to position [0, 0]
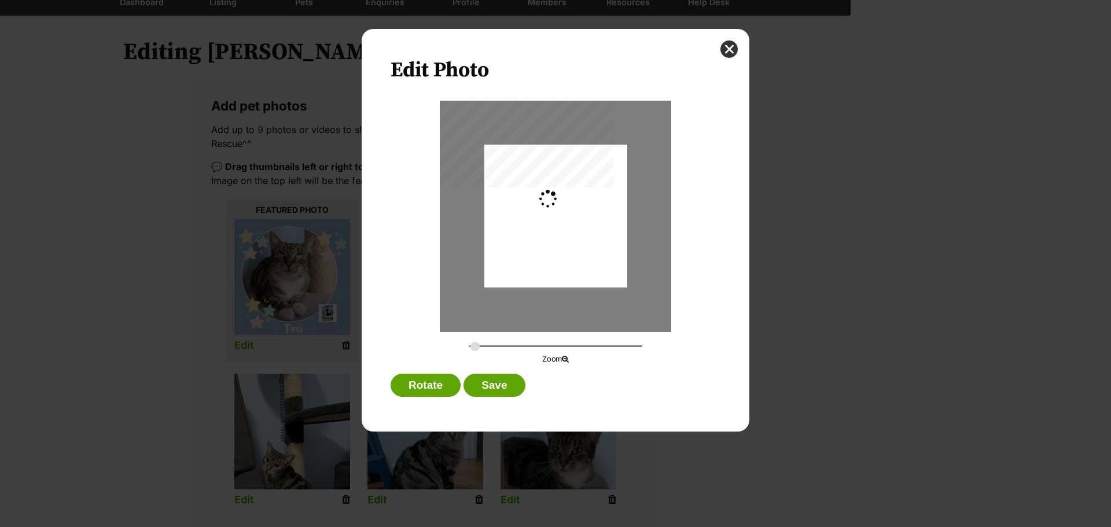
type input "0.2744"
drag, startPoint x: 569, startPoint y: 204, endPoint x: 563, endPoint y: 203, distance: 5.9
click at [563, 203] on div "Dialog Window - Close (Press escape to close)" at bounding box center [555, 215] width 143 height 254
click at [493, 386] on button "Save" at bounding box center [493, 385] width 61 height 23
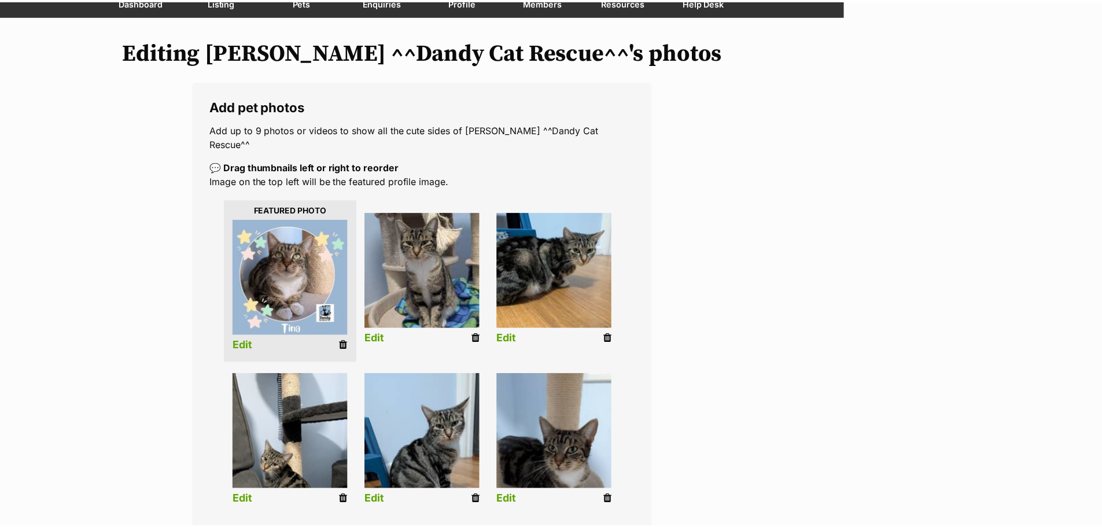
scroll to position [116, 0]
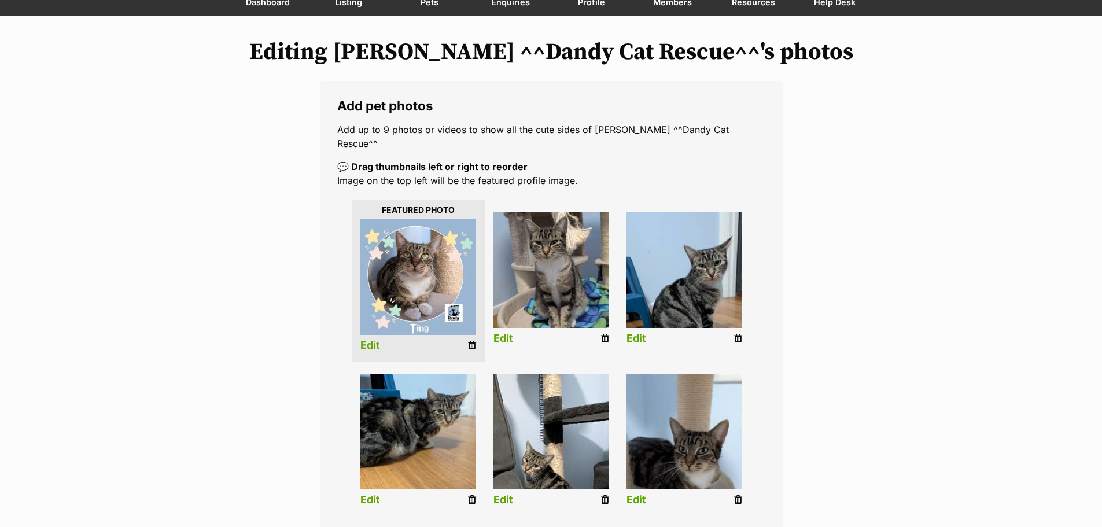
click at [632, 333] on link "Edit" at bounding box center [636, 339] width 20 height 12
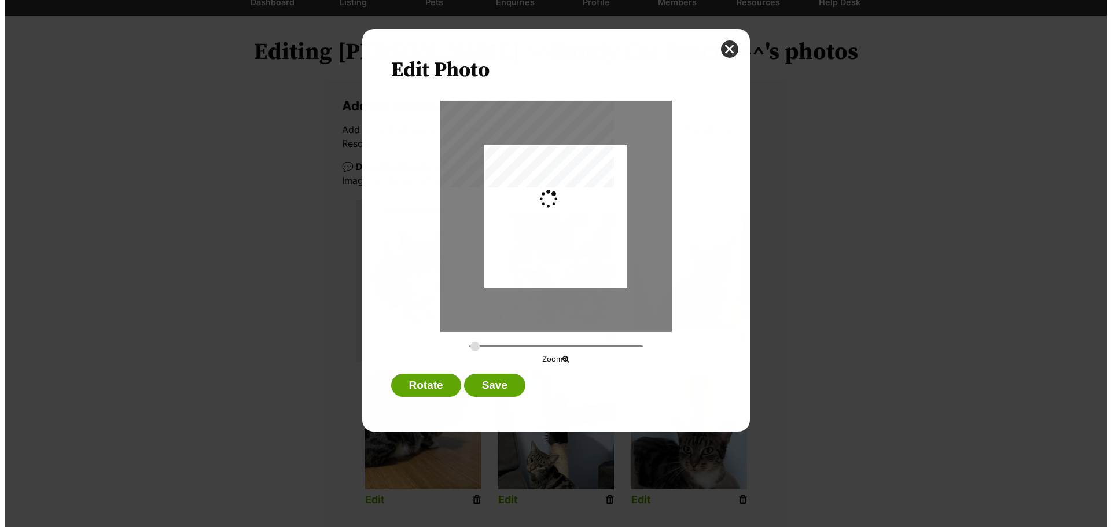
scroll to position [0, 0]
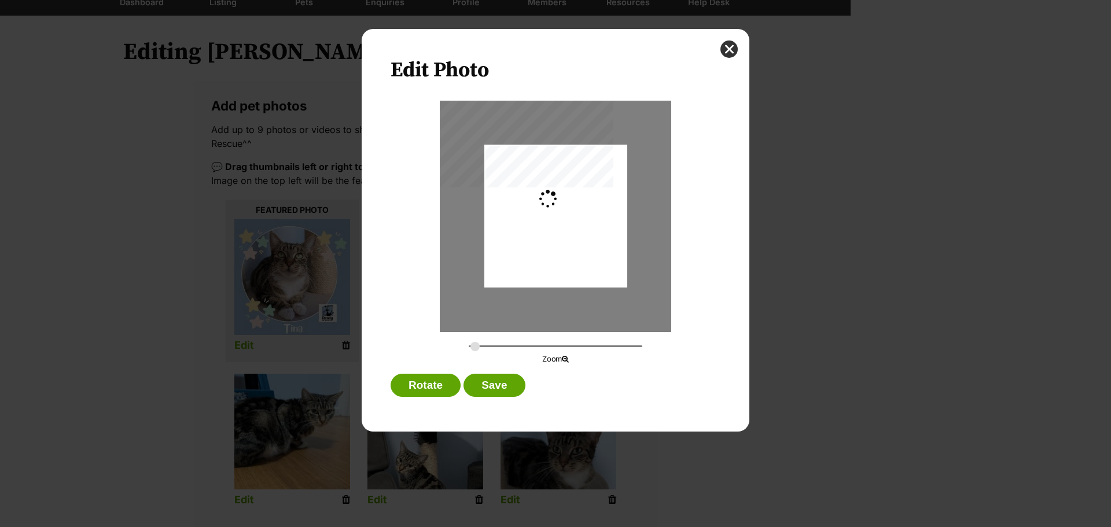
type input "0.2744"
drag, startPoint x: 607, startPoint y: 200, endPoint x: 592, endPoint y: 230, distance: 33.4
click at [592, 230] on div "Dialog Window - Close (Press escape to close)" at bounding box center [555, 246] width 143 height 254
click at [506, 384] on button "Save" at bounding box center [493, 385] width 61 height 23
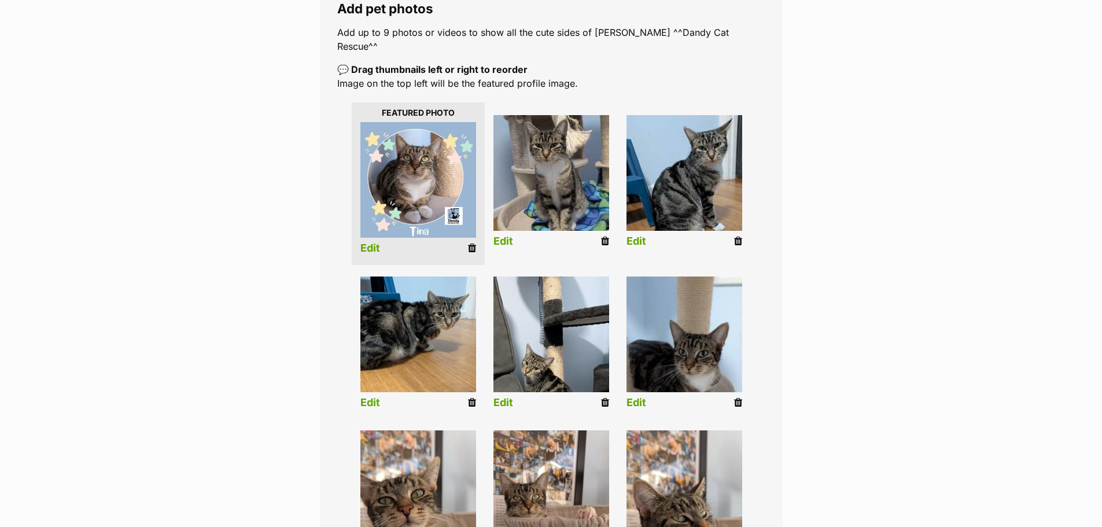
scroll to position [231, 0]
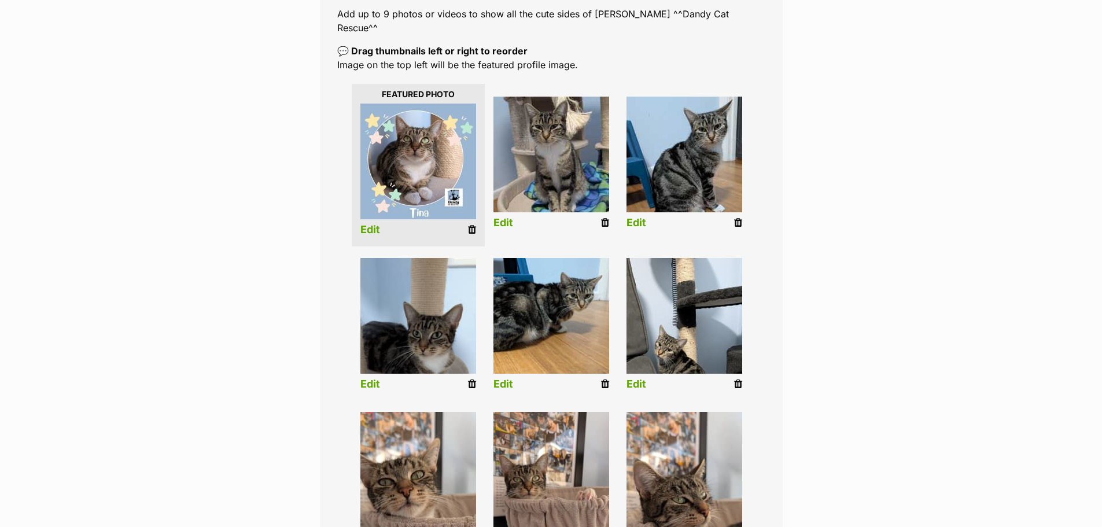
click at [377, 378] on link "Edit" at bounding box center [370, 384] width 20 height 12
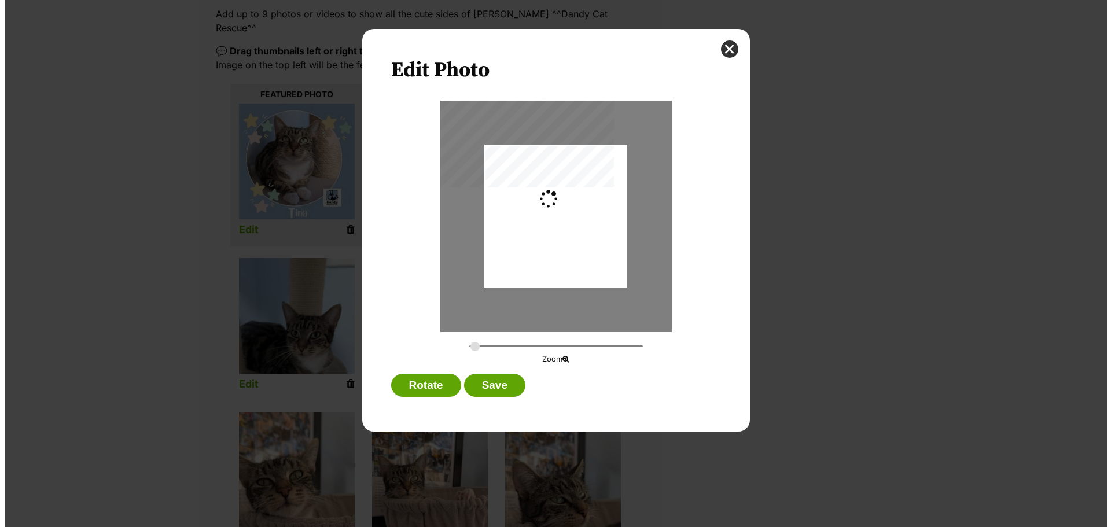
scroll to position [0, 0]
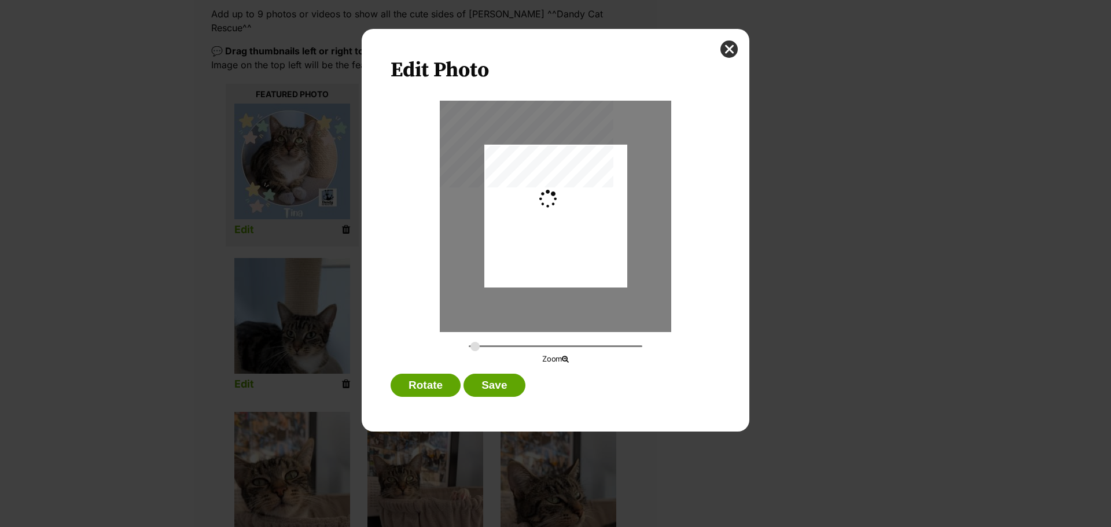
type input "0.2744"
drag, startPoint x: 596, startPoint y: 223, endPoint x: 595, endPoint y: 231, distance: 8.8
click at [595, 231] on div "Dialog Window - Close (Press escape to close)" at bounding box center [555, 225] width 143 height 254
click at [514, 382] on button "Save" at bounding box center [493, 385] width 61 height 23
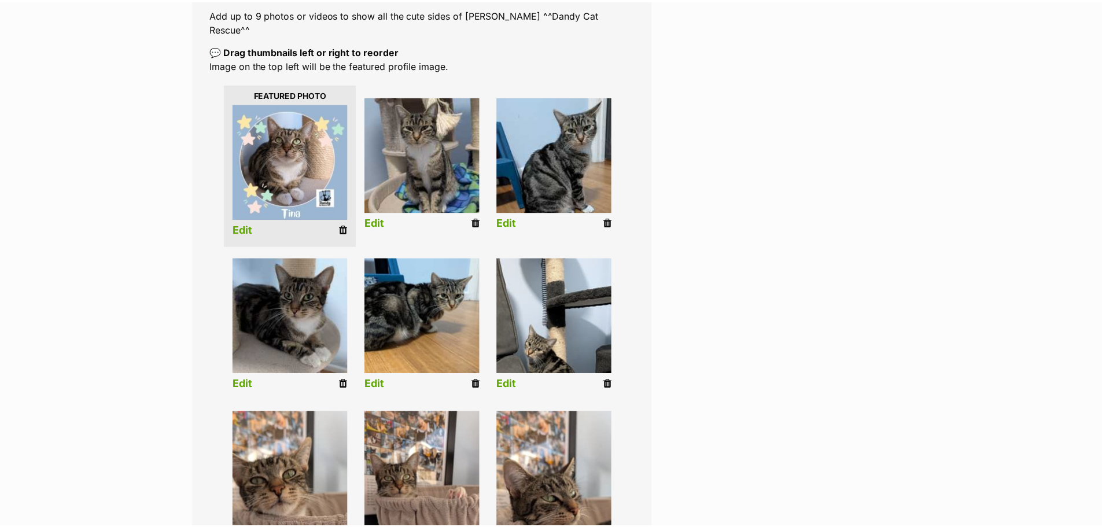
scroll to position [231, 0]
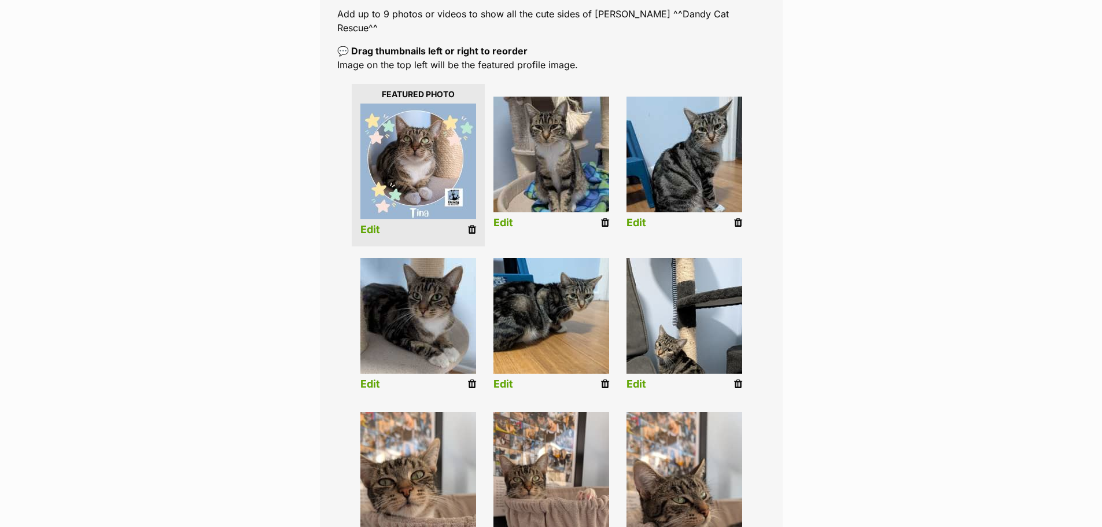
click at [503, 378] on link "Edit" at bounding box center [503, 384] width 20 height 12
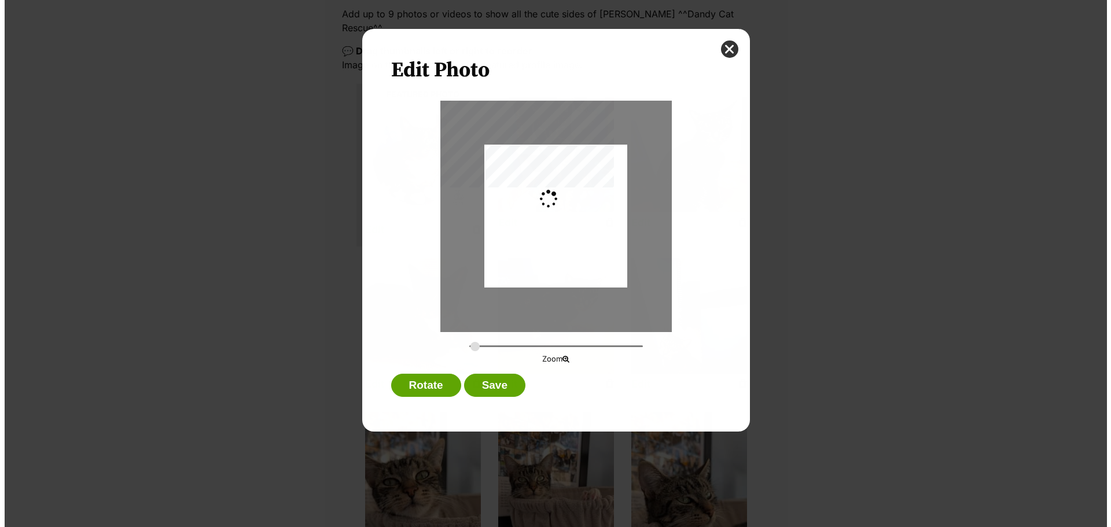
scroll to position [0, 0]
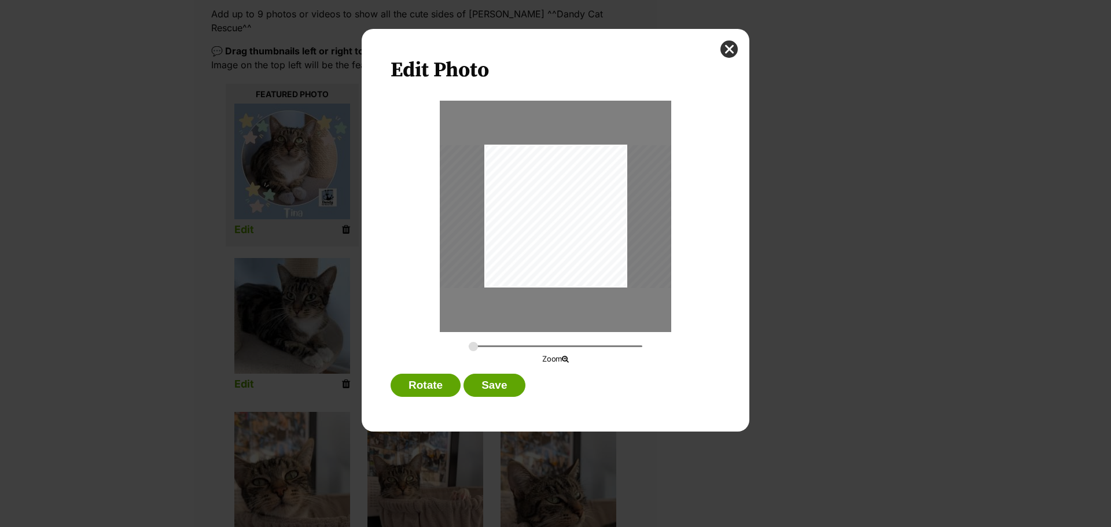
drag, startPoint x: 580, startPoint y: 213, endPoint x: 580, endPoint y: 235, distance: 22.6
click at [580, 235] on div "Dialog Window - Close (Press escape to close)" at bounding box center [555, 216] width 254 height 143
drag, startPoint x: 474, startPoint y: 345, endPoint x: 491, endPoint y: 343, distance: 17.4
click at [491, 343] on input "Dialog Window - Close (Press escape to close)" at bounding box center [556, 346] width 174 height 11
drag, startPoint x: 547, startPoint y: 257, endPoint x: 532, endPoint y: 283, distance: 29.6
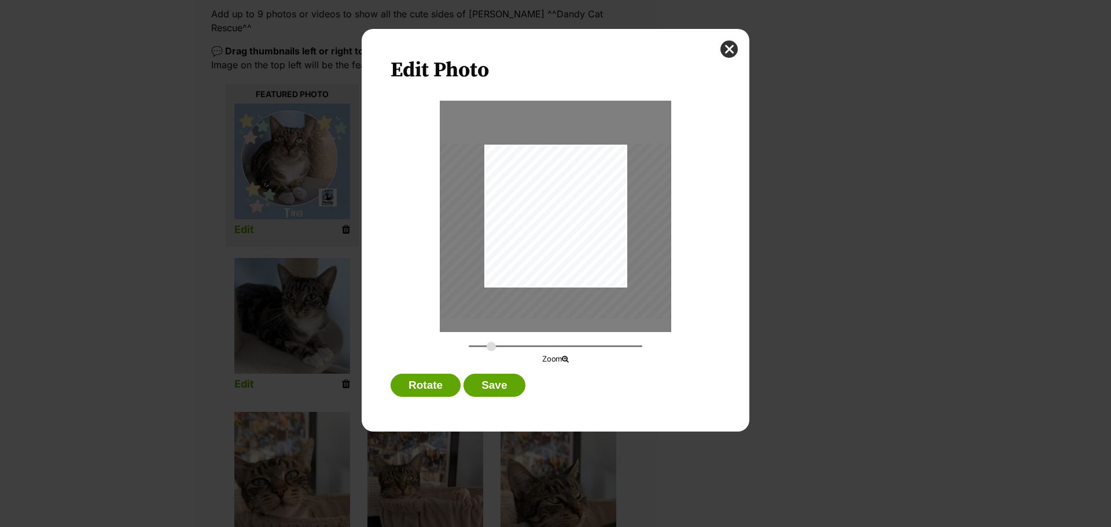
click at [532, 283] on div "Dialog Window - Close (Press escape to close)" at bounding box center [541, 230] width 312 height 175
drag, startPoint x: 492, startPoint y: 349, endPoint x: 499, endPoint y: 348, distance: 7.6
type input "0.6484"
click at [499, 348] on input "Dialog Window - Close (Press escape to close)" at bounding box center [556, 346] width 174 height 11
click at [561, 260] on div "Dialog Window - Close (Press escape to close)" at bounding box center [535, 234] width 338 height 190
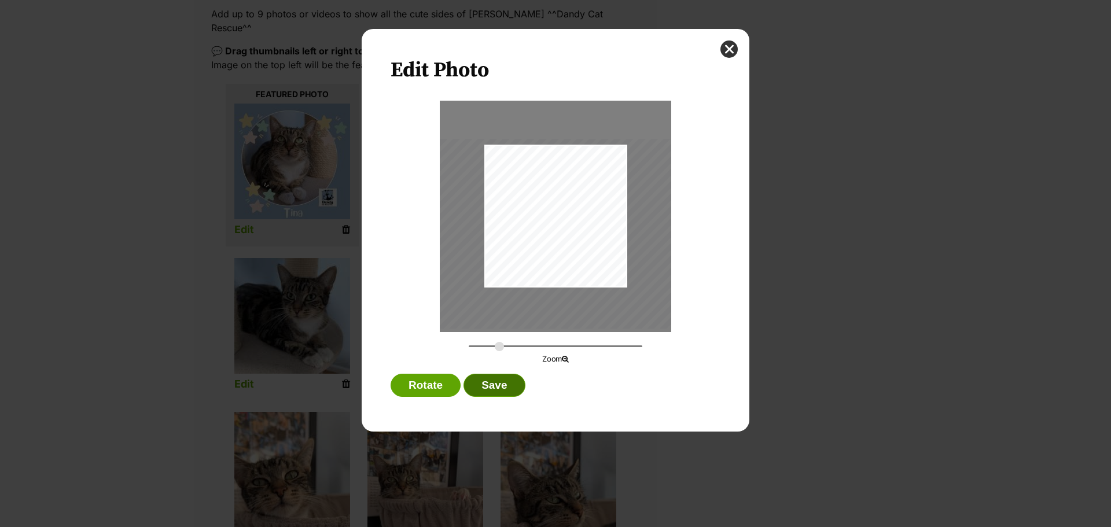
click at [515, 392] on button "Save" at bounding box center [493, 385] width 61 height 23
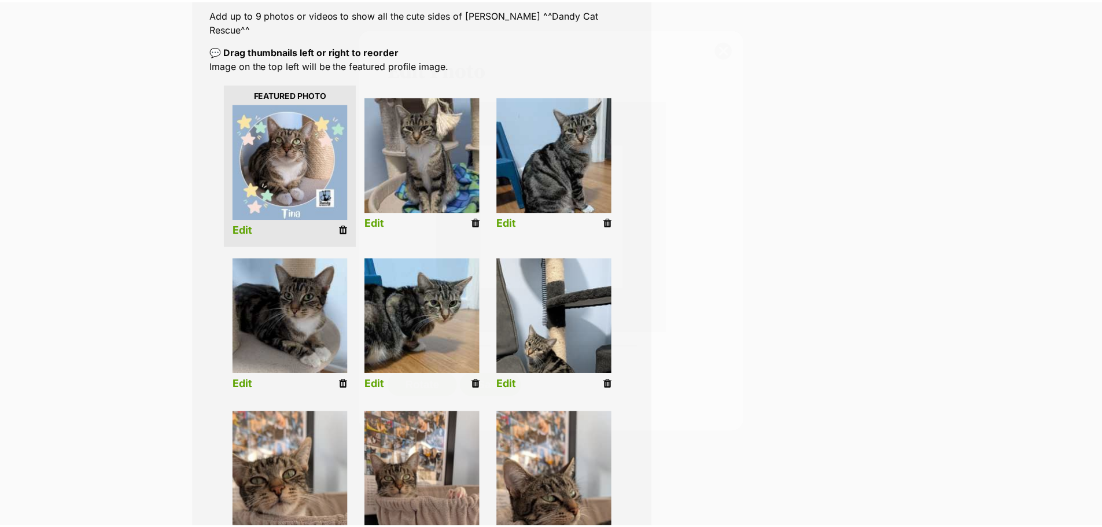
scroll to position [231, 0]
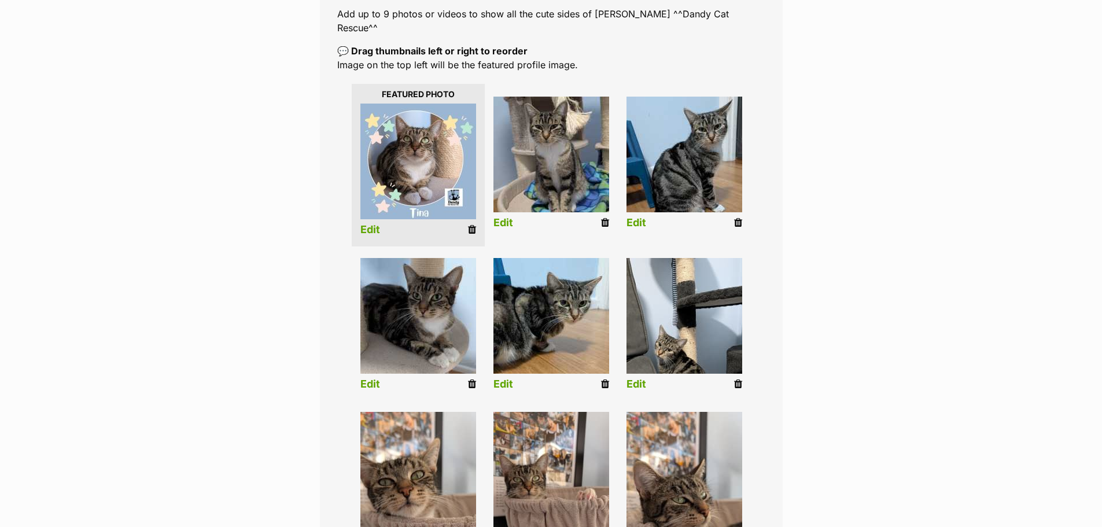
click at [641, 378] on link "Edit" at bounding box center [636, 384] width 20 height 12
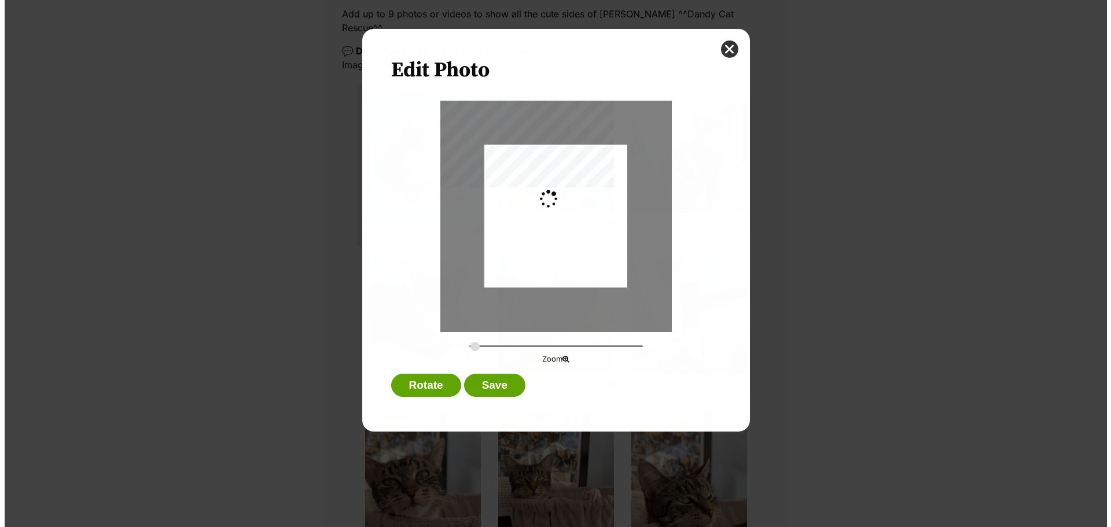
scroll to position [0, 0]
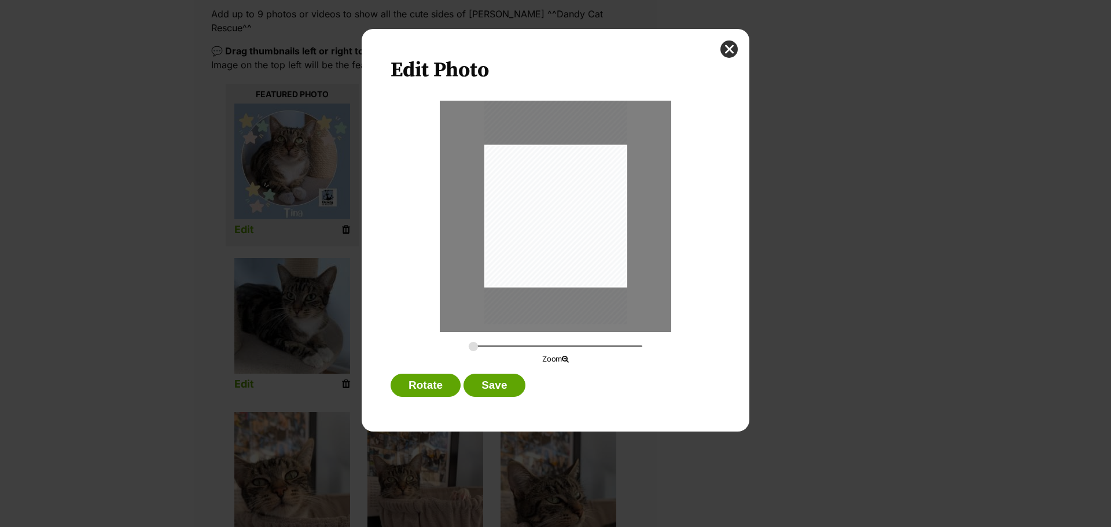
drag, startPoint x: 574, startPoint y: 237, endPoint x: 574, endPoint y: 217, distance: 19.1
click at [574, 217] on div "Dialog Window - Close (Press escape to close)" at bounding box center [555, 197] width 143 height 254
drag, startPoint x: 471, startPoint y: 344, endPoint x: 481, endPoint y: 344, distance: 9.8
click at [481, 344] on input "Dialog Window - Close (Press escape to close)" at bounding box center [556, 346] width 174 height 11
drag, startPoint x: 550, startPoint y: 256, endPoint x: 559, endPoint y: 267, distance: 14.7
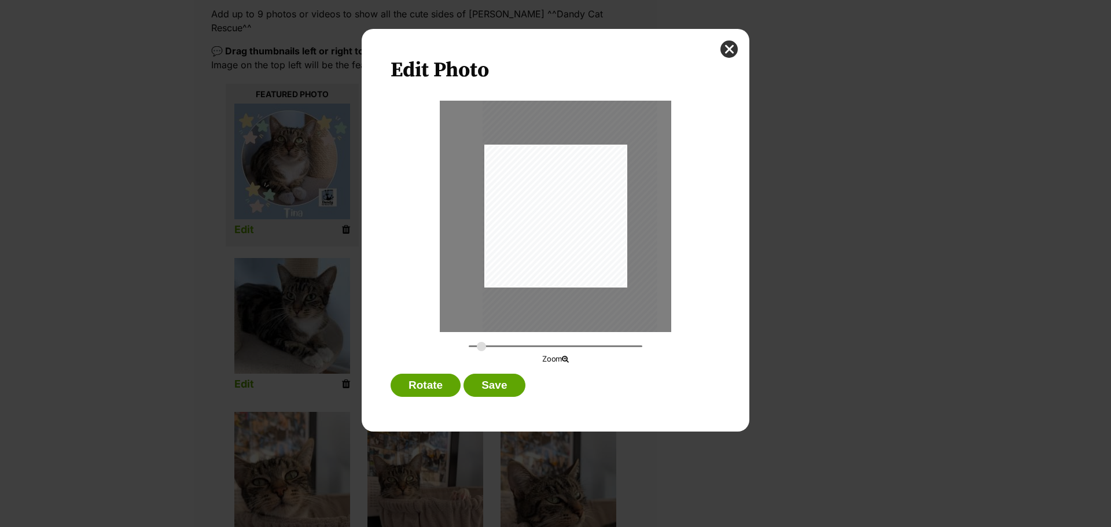
click at [559, 267] on div "Dialog Window - Close (Press escape to close)" at bounding box center [569, 205] width 174 height 310
click at [487, 347] on input "Dialog Window - Close (Press escape to close)" at bounding box center [556, 346] width 174 height 11
drag, startPoint x: 558, startPoint y: 274, endPoint x: 559, endPoint y: 287, distance: 13.4
click at [559, 287] on div "Dialog Window - Close (Press escape to close)" at bounding box center [573, 217] width 197 height 350
drag, startPoint x: 487, startPoint y: 348, endPoint x: 501, endPoint y: 348, distance: 13.9
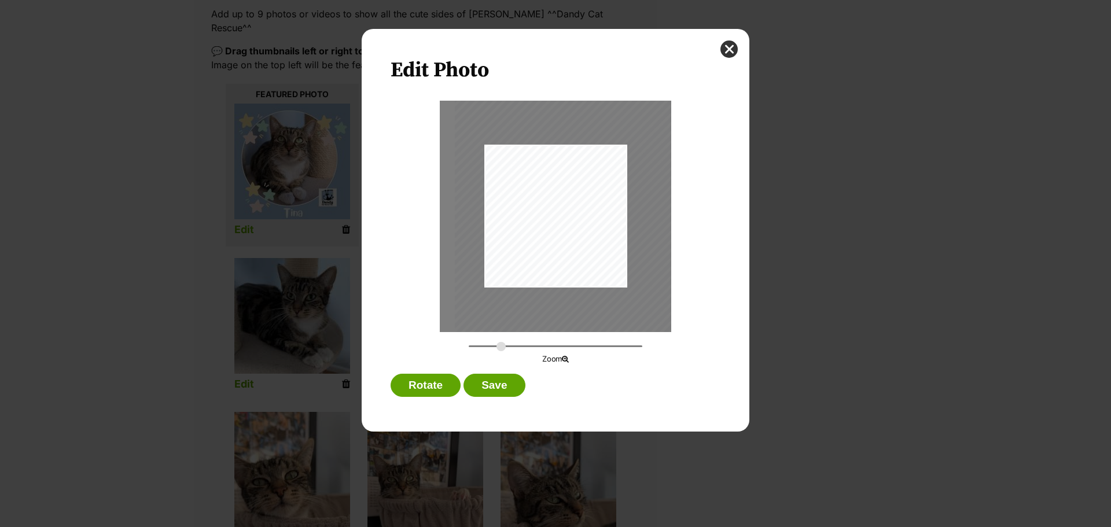
type input "0.4815"
click at [501, 348] on input "Dialog Window - Close (Press escape to close)" at bounding box center [556, 346] width 174 height 11
drag, startPoint x: 556, startPoint y: 248, endPoint x: 560, endPoint y: 261, distance: 13.2
click at [560, 261] on div "Dialog Window - Close (Press escape to close)" at bounding box center [581, 229] width 250 height 445
drag, startPoint x: 512, startPoint y: 387, endPoint x: 749, endPoint y: 395, distance: 237.3
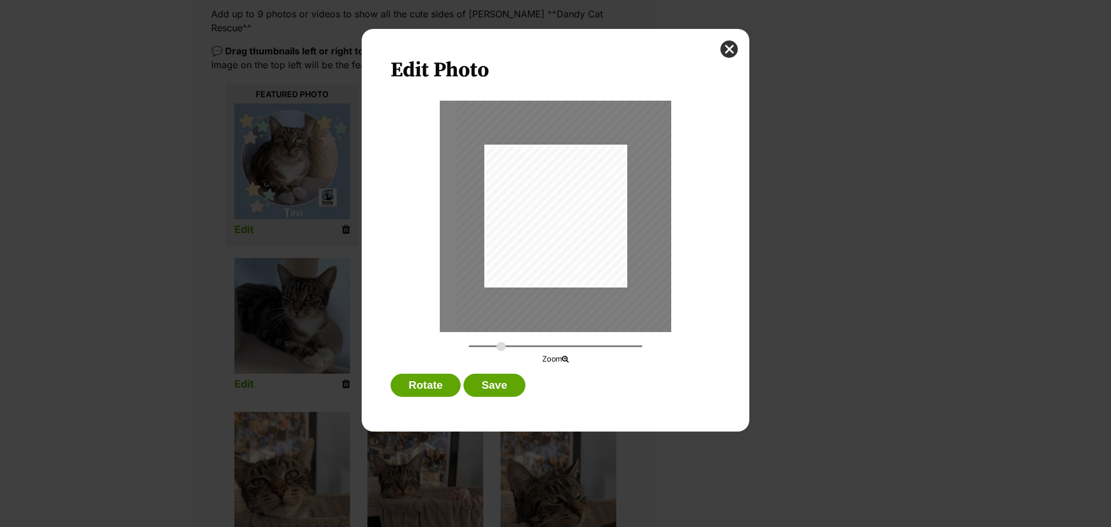
click at [512, 387] on button "Save" at bounding box center [493, 385] width 61 height 23
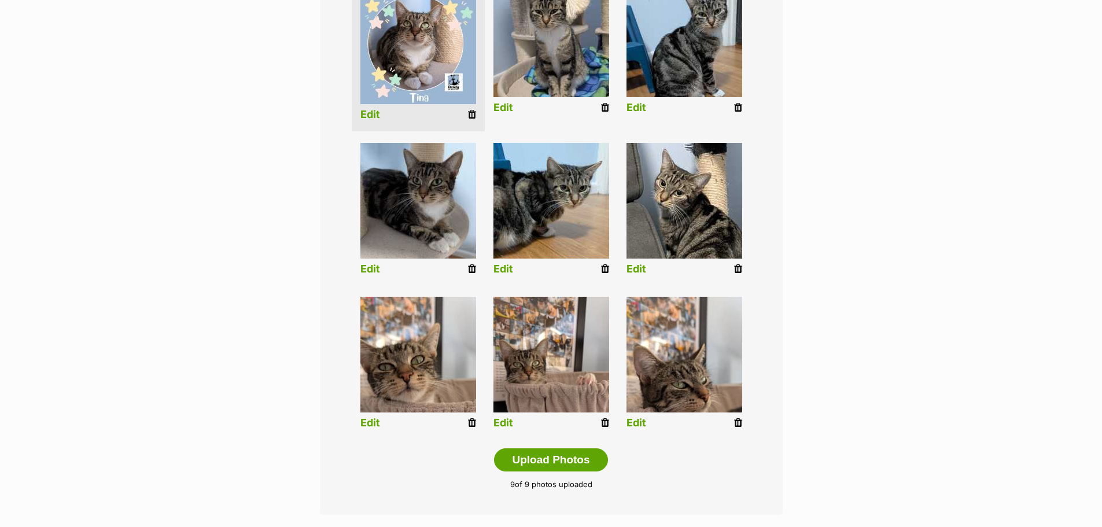
scroll to position [347, 0]
drag, startPoint x: 370, startPoint y: 411, endPoint x: 393, endPoint y: 390, distance: 31.6
click at [370, 416] on link "Edit" at bounding box center [370, 422] width 20 height 12
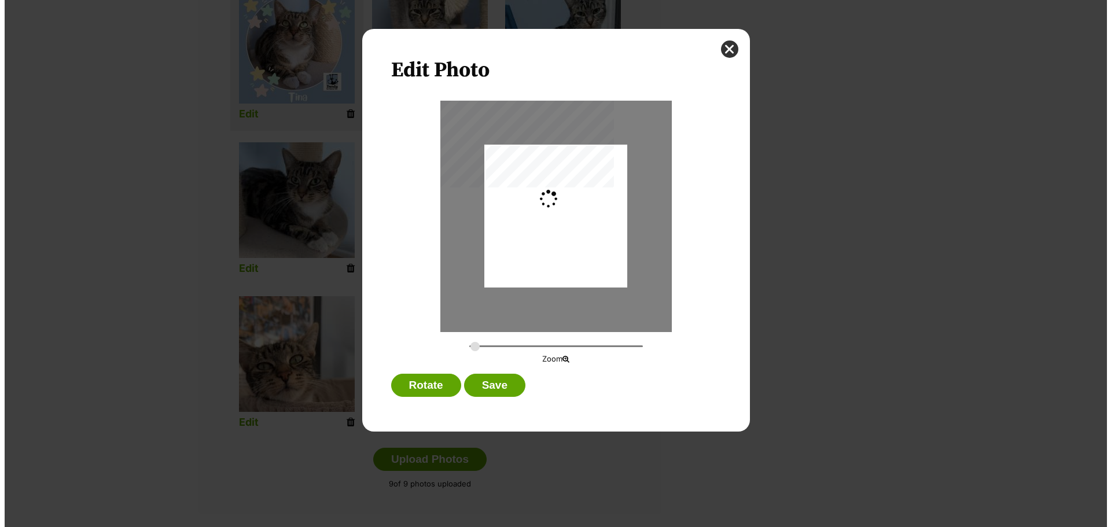
scroll to position [0, 0]
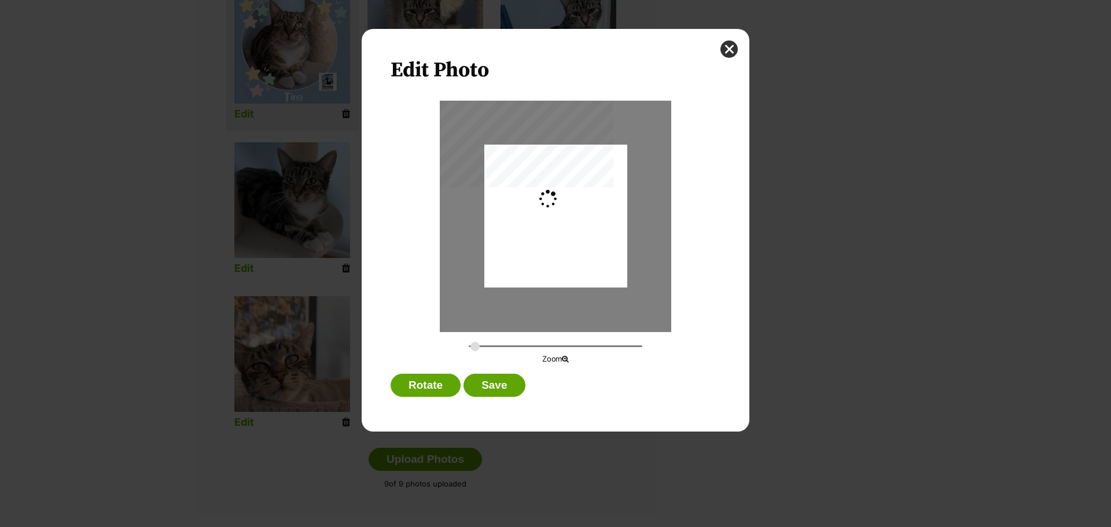
type input "0.2744"
drag, startPoint x: 585, startPoint y: 217, endPoint x: 587, endPoint y: 248, distance: 31.3
click at [587, 248] on div "Dialog Window - Close (Press escape to close)" at bounding box center [555, 247] width 143 height 254
click at [493, 389] on button "Save" at bounding box center [493, 385] width 61 height 23
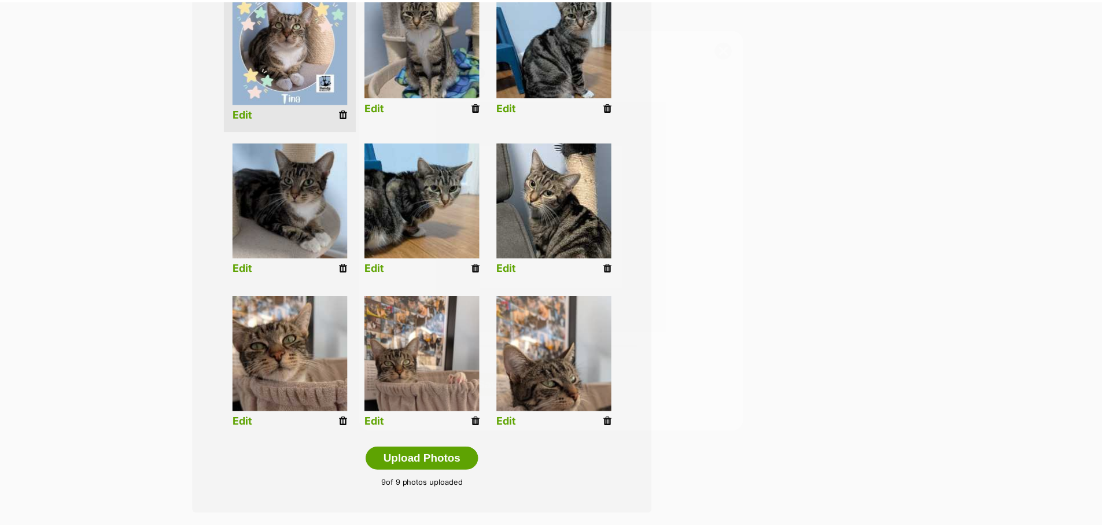
scroll to position [347, 0]
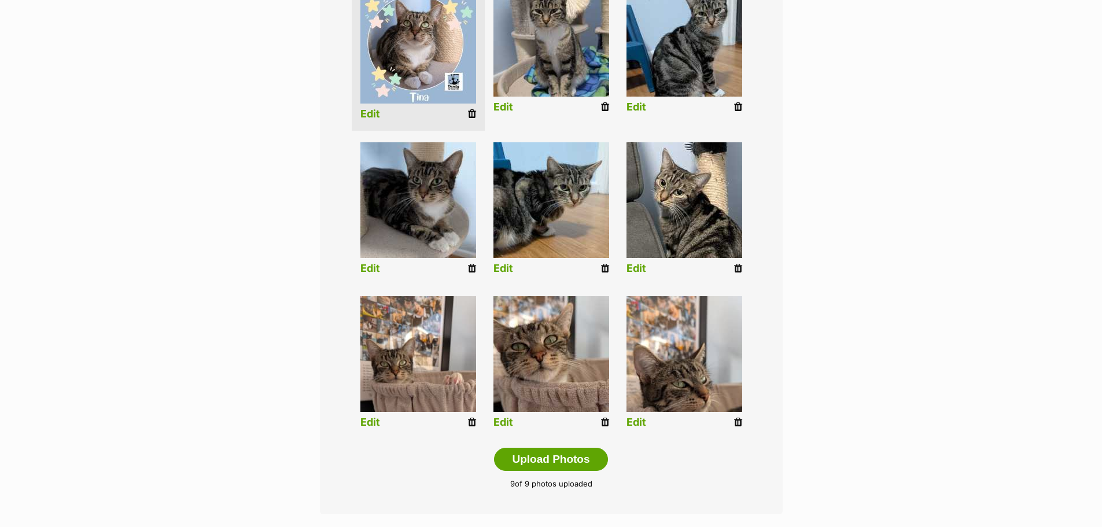
click at [377, 416] on link "Edit" at bounding box center [370, 422] width 20 height 12
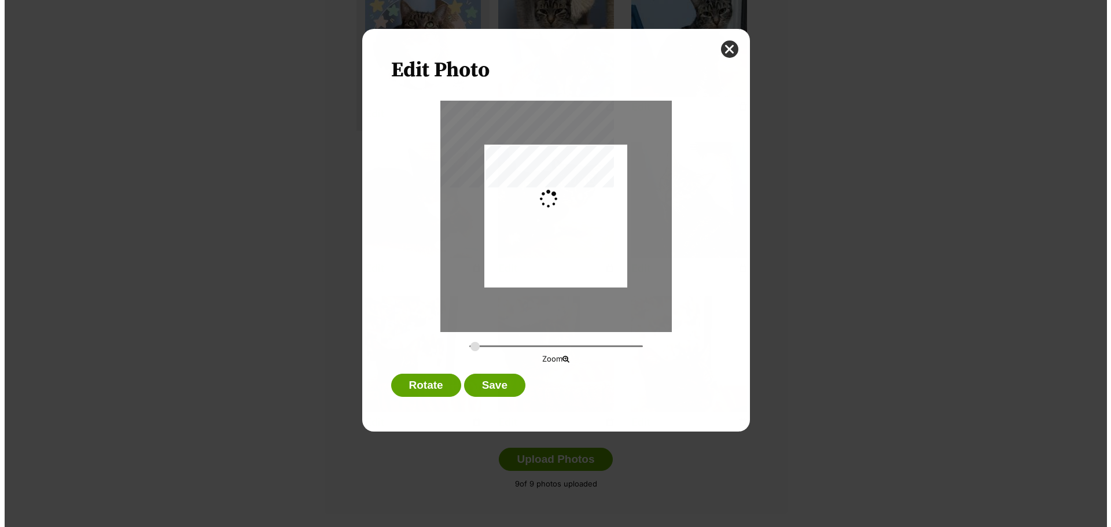
scroll to position [0, 0]
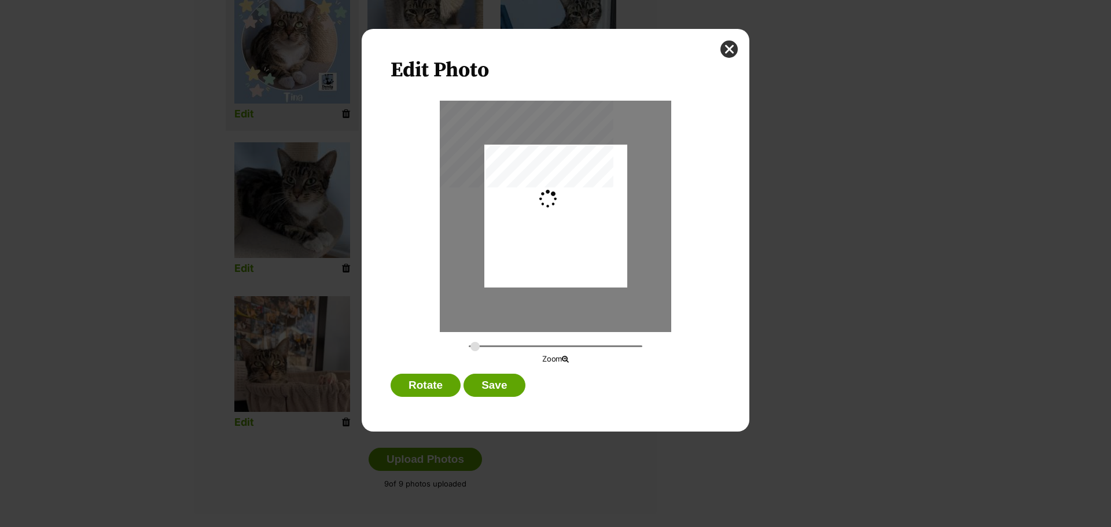
type input "0.2744"
drag, startPoint x: 580, startPoint y: 221, endPoint x: 580, endPoint y: 244, distance: 23.1
click at [580, 244] on div "Dialog Window - Close (Press escape to close)" at bounding box center [555, 239] width 143 height 254
drag, startPoint x: 516, startPoint y: 386, endPoint x: 525, endPoint y: 386, distance: 8.7
click at [515, 386] on button "Save" at bounding box center [493, 385] width 61 height 23
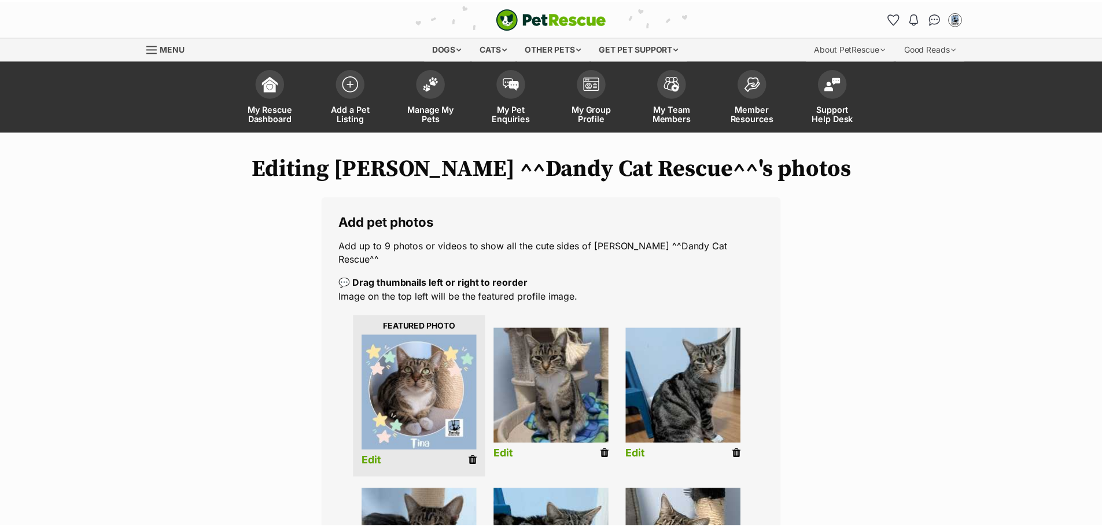
scroll to position [347, 0]
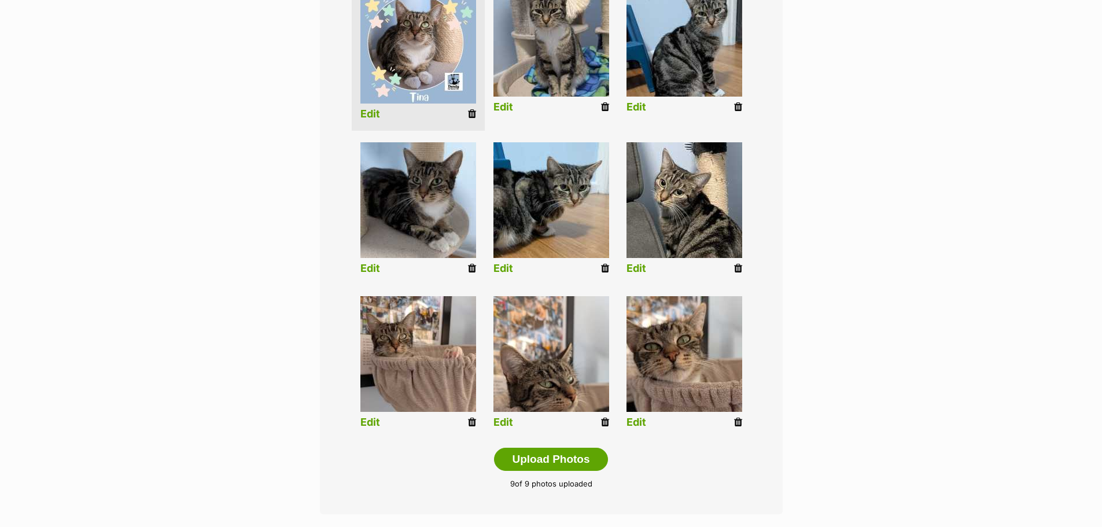
click at [506, 416] on link "Edit" at bounding box center [503, 422] width 20 height 12
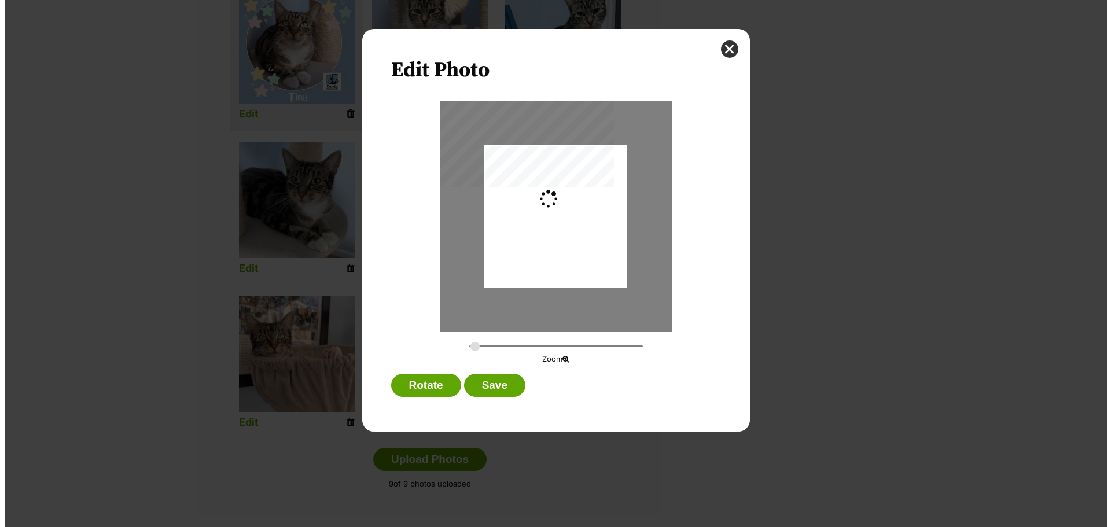
scroll to position [0, 0]
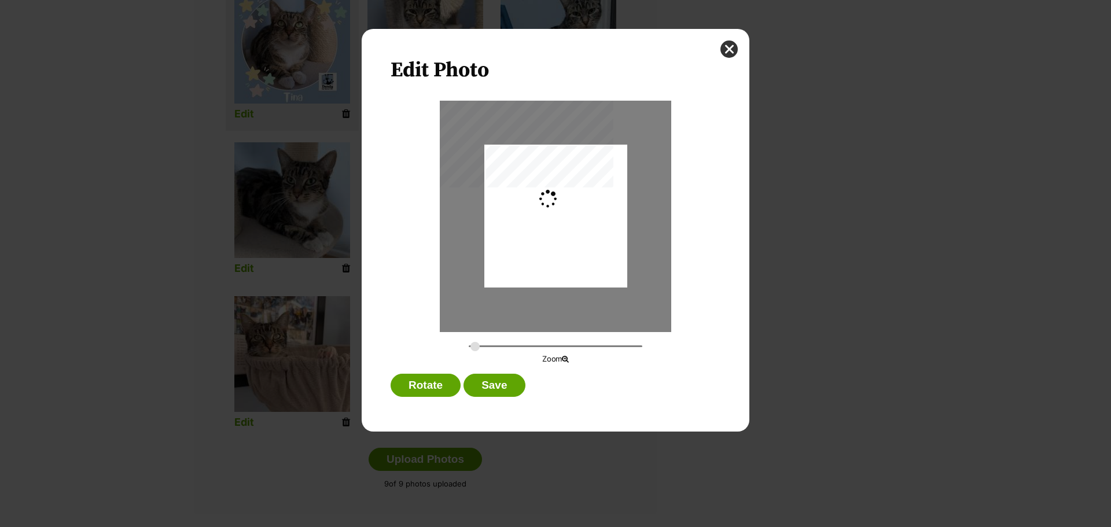
type input "0.2744"
click at [583, 241] on div "Dialog Window - Close (Press escape to close)" at bounding box center [555, 234] width 143 height 254
drag, startPoint x: 504, startPoint y: 383, endPoint x: 624, endPoint y: 383, distance: 119.7
click at [504, 383] on button "Save" at bounding box center [493, 385] width 61 height 23
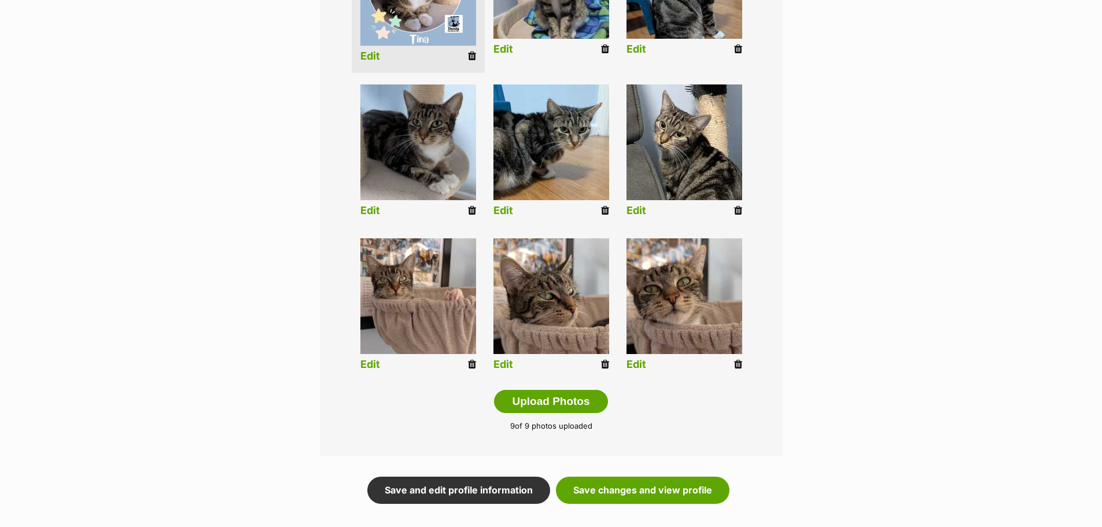
scroll to position [463, 0]
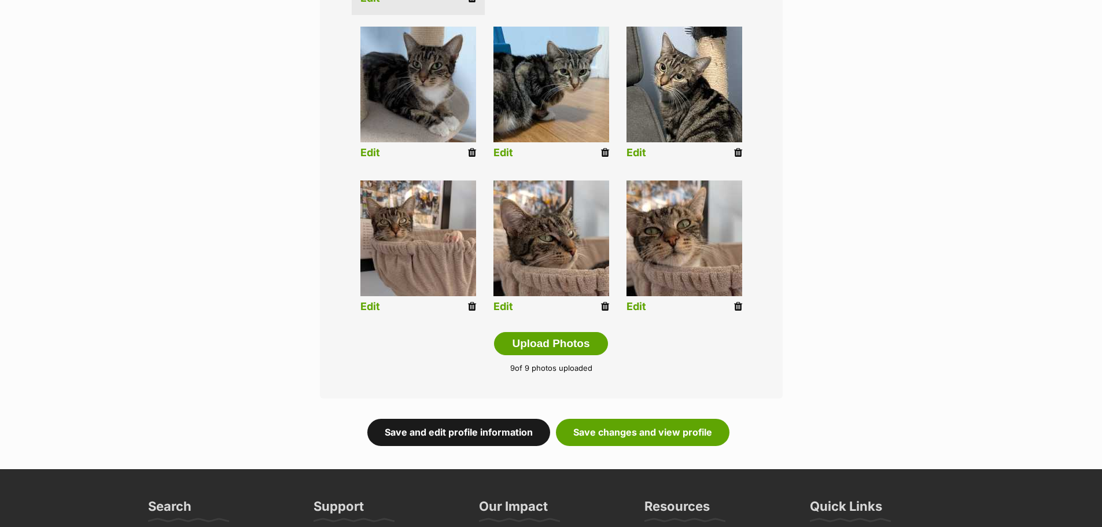
click at [433, 421] on link "Save and edit profile information" at bounding box center [458, 432] width 183 height 27
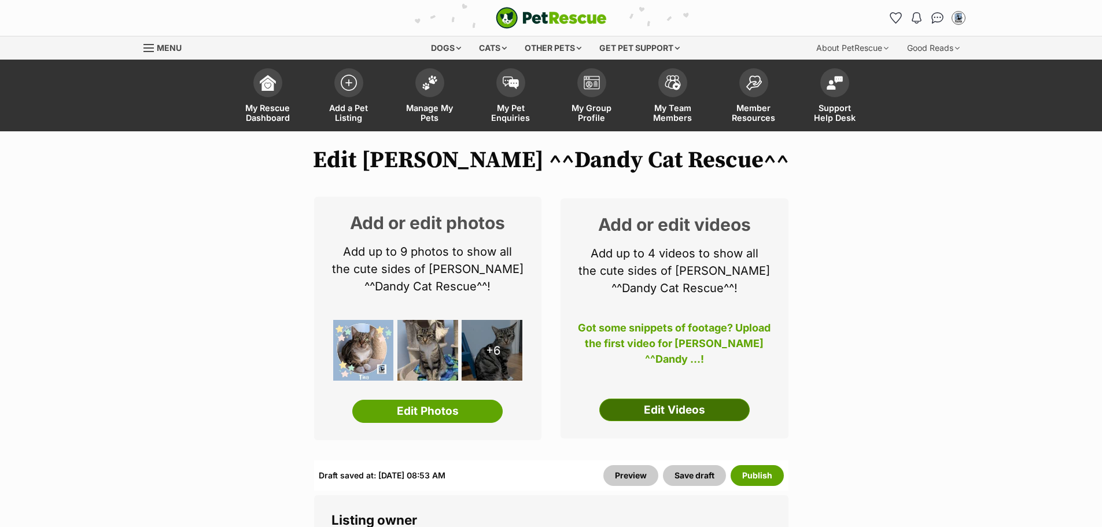
click at [676, 407] on link "Edit Videos" at bounding box center [674, 410] width 150 height 23
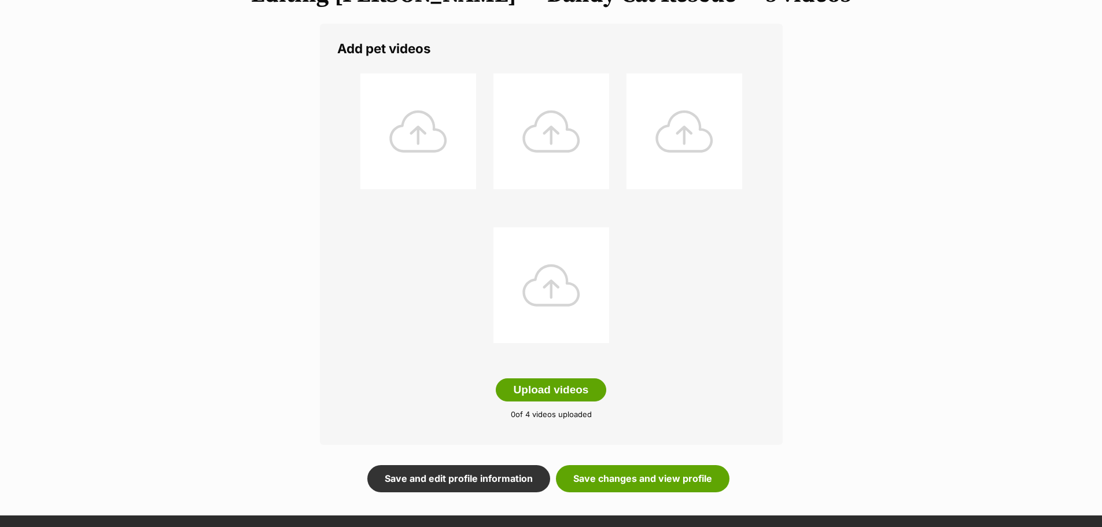
scroll to position [174, 0]
click at [583, 388] on button "Upload videos" at bounding box center [551, 389] width 111 height 23
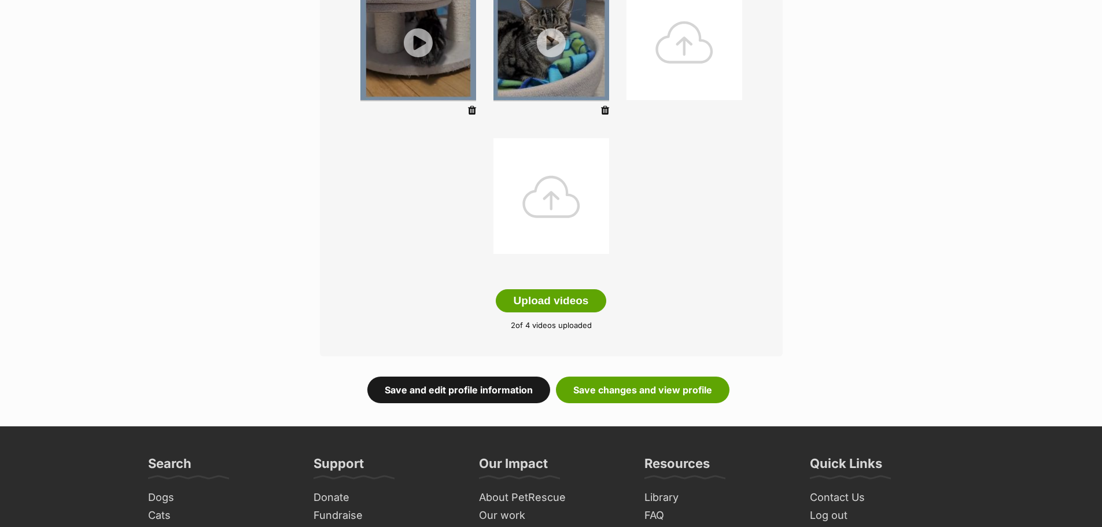
scroll to position [289, 0]
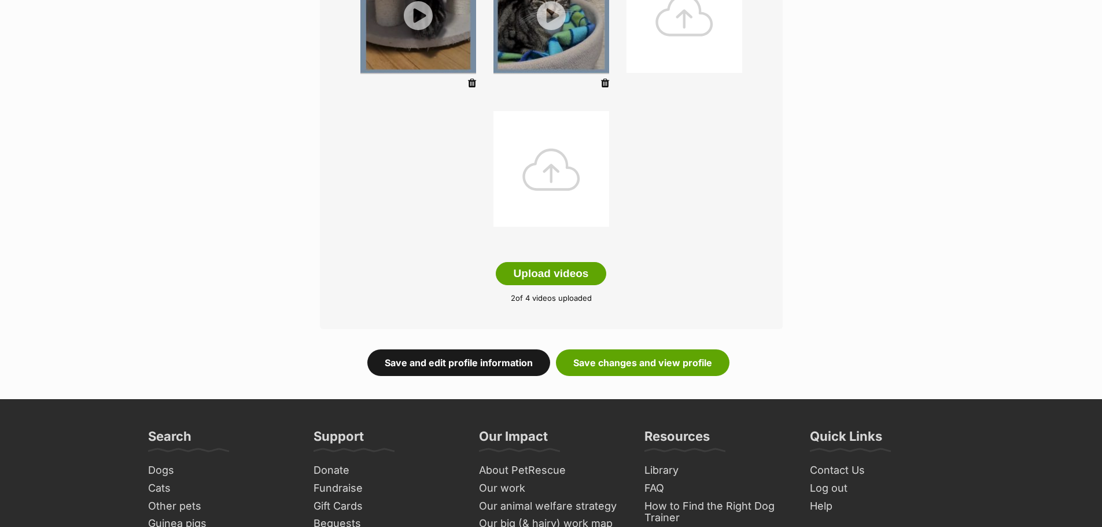
click at [478, 357] on link "Save and edit profile information" at bounding box center [458, 362] width 183 height 27
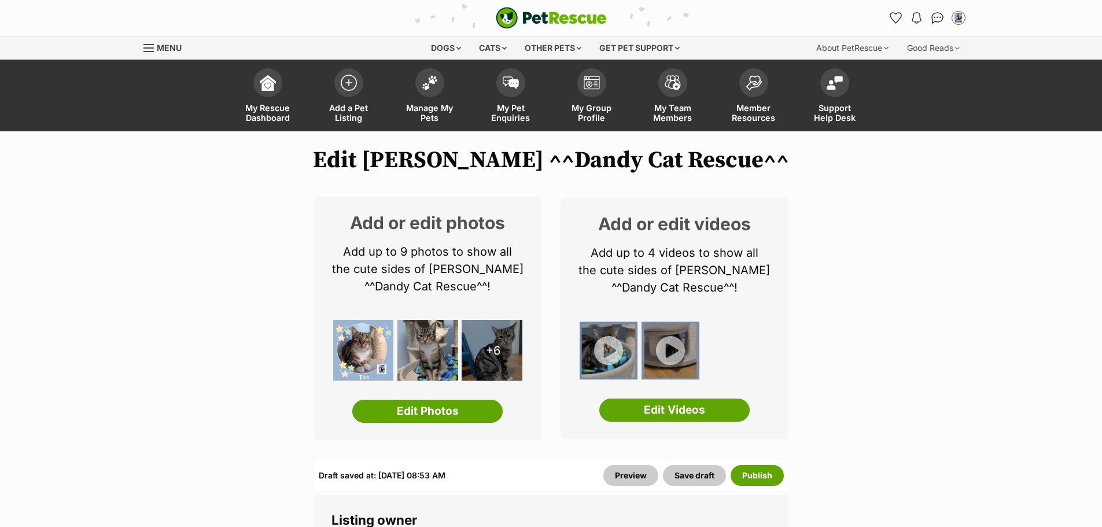
scroll to position [405, 0]
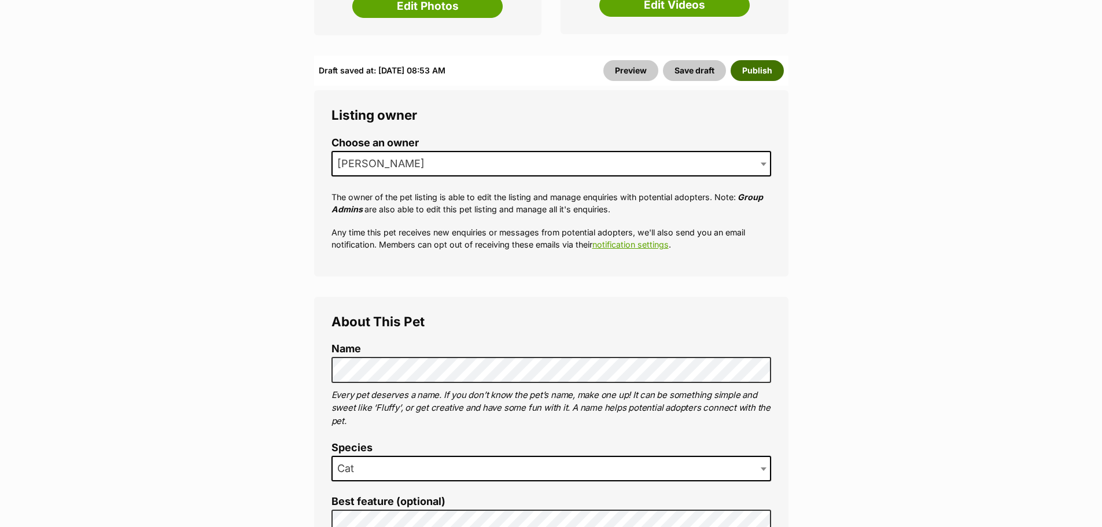
click at [769, 69] on button "Publish" at bounding box center [757, 70] width 53 height 21
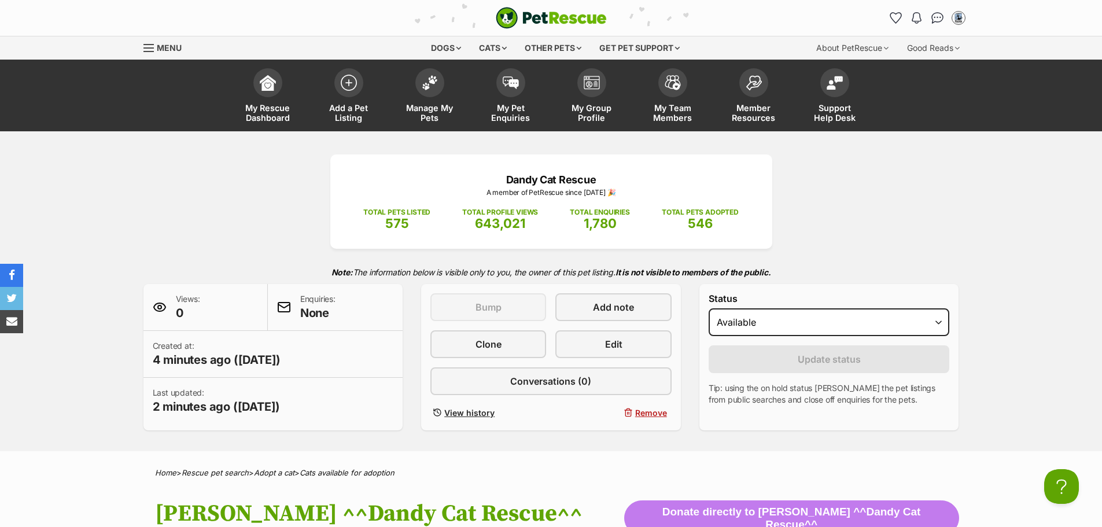
drag, startPoint x: 224, startPoint y: 229, endPoint x: 221, endPoint y: 185, distance: 44.6
click at [224, 229] on div "Dandy Cat Rescue A member of PetRescue since [DATE] 🎉 TOTAL PETS LISTED 575 TOT…" at bounding box center [551, 292] width 850 height 276
